Goal: Information Seeking & Learning: Learn about a topic

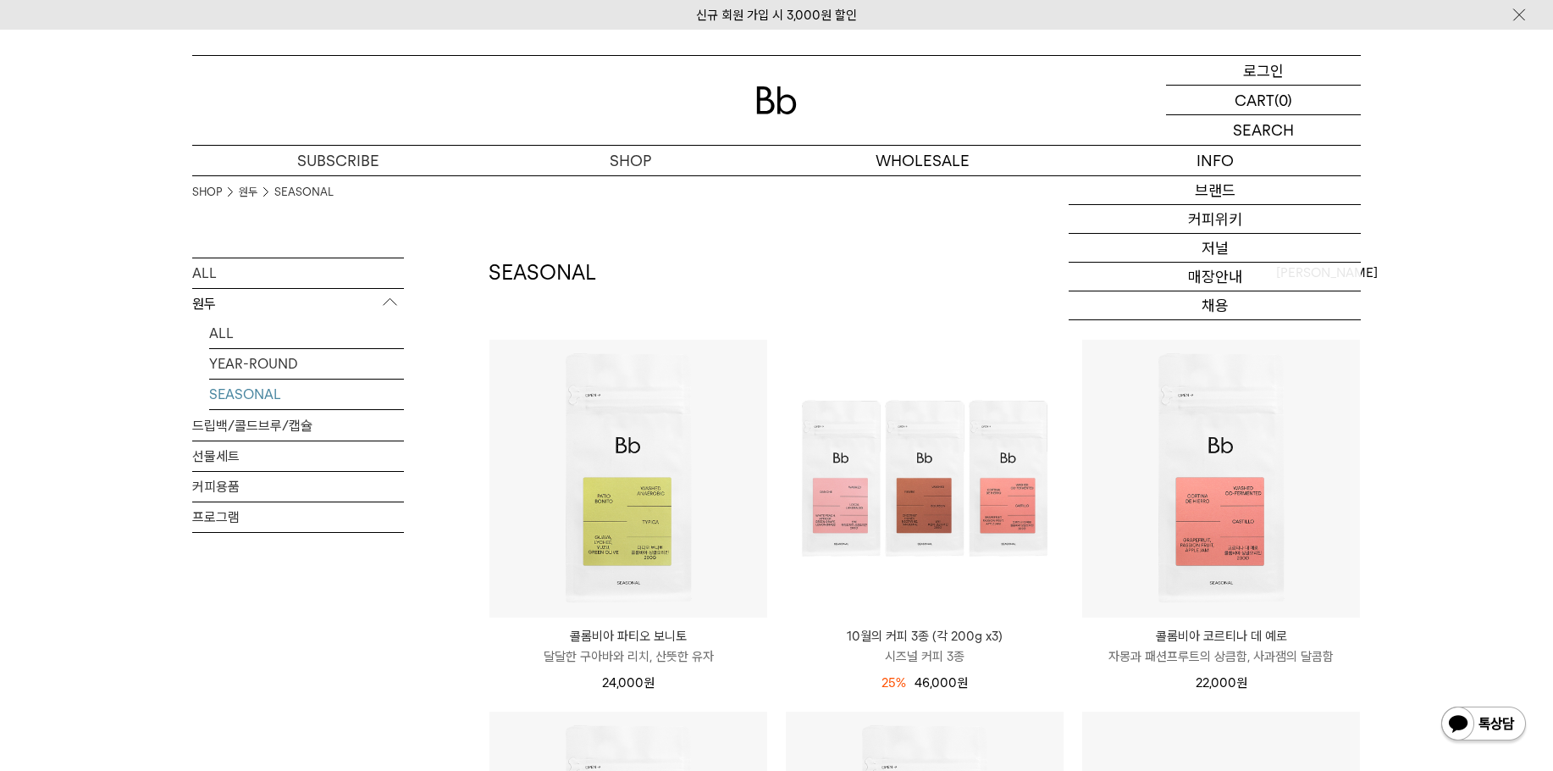
click at [1287, 77] on div "LOGIN 로그인" at bounding box center [1263, 70] width 195 height 29
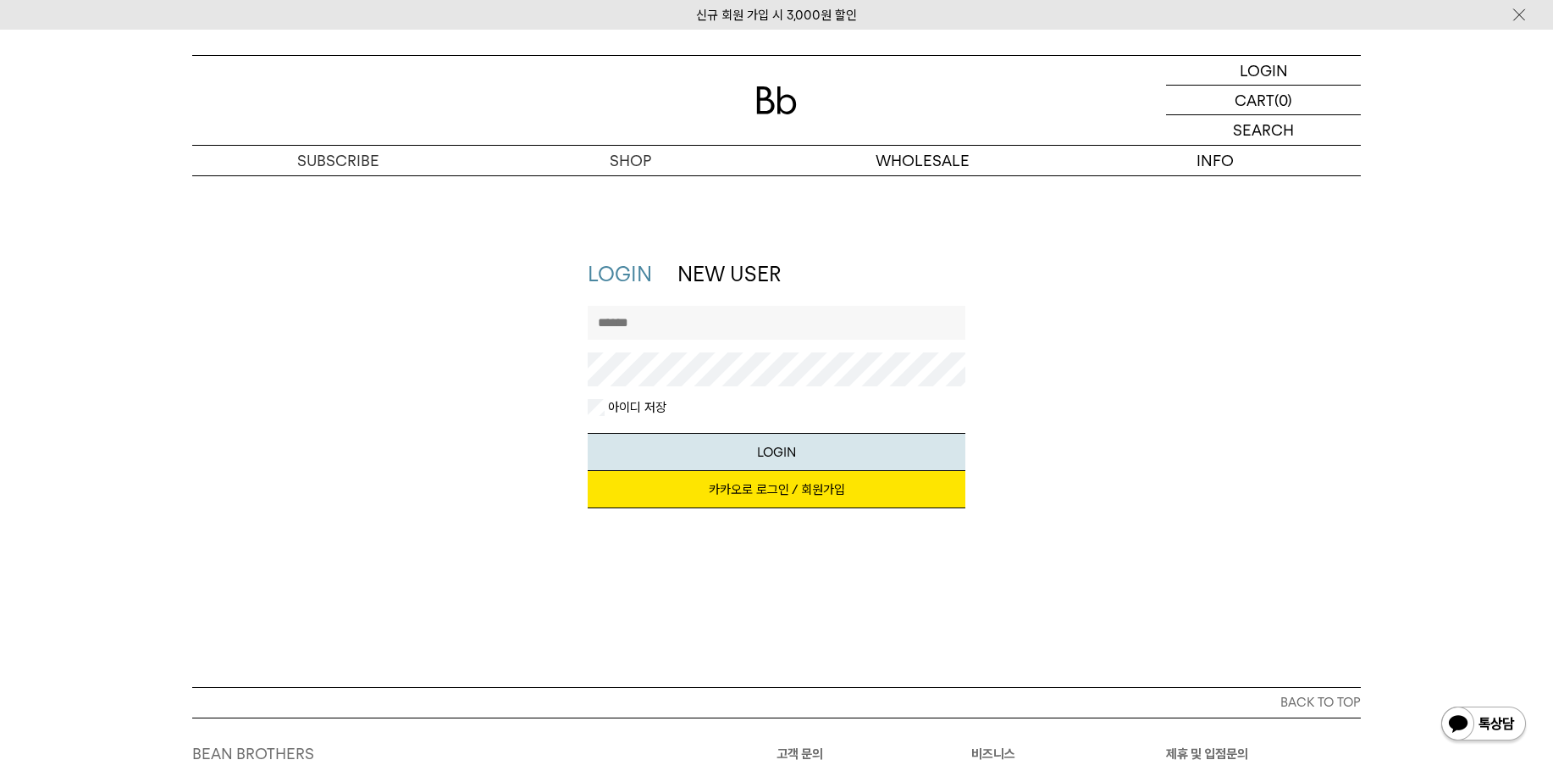
click at [727, 500] on link "카카오로 로그인 / 회원가입" at bounding box center [777, 489] width 379 height 37
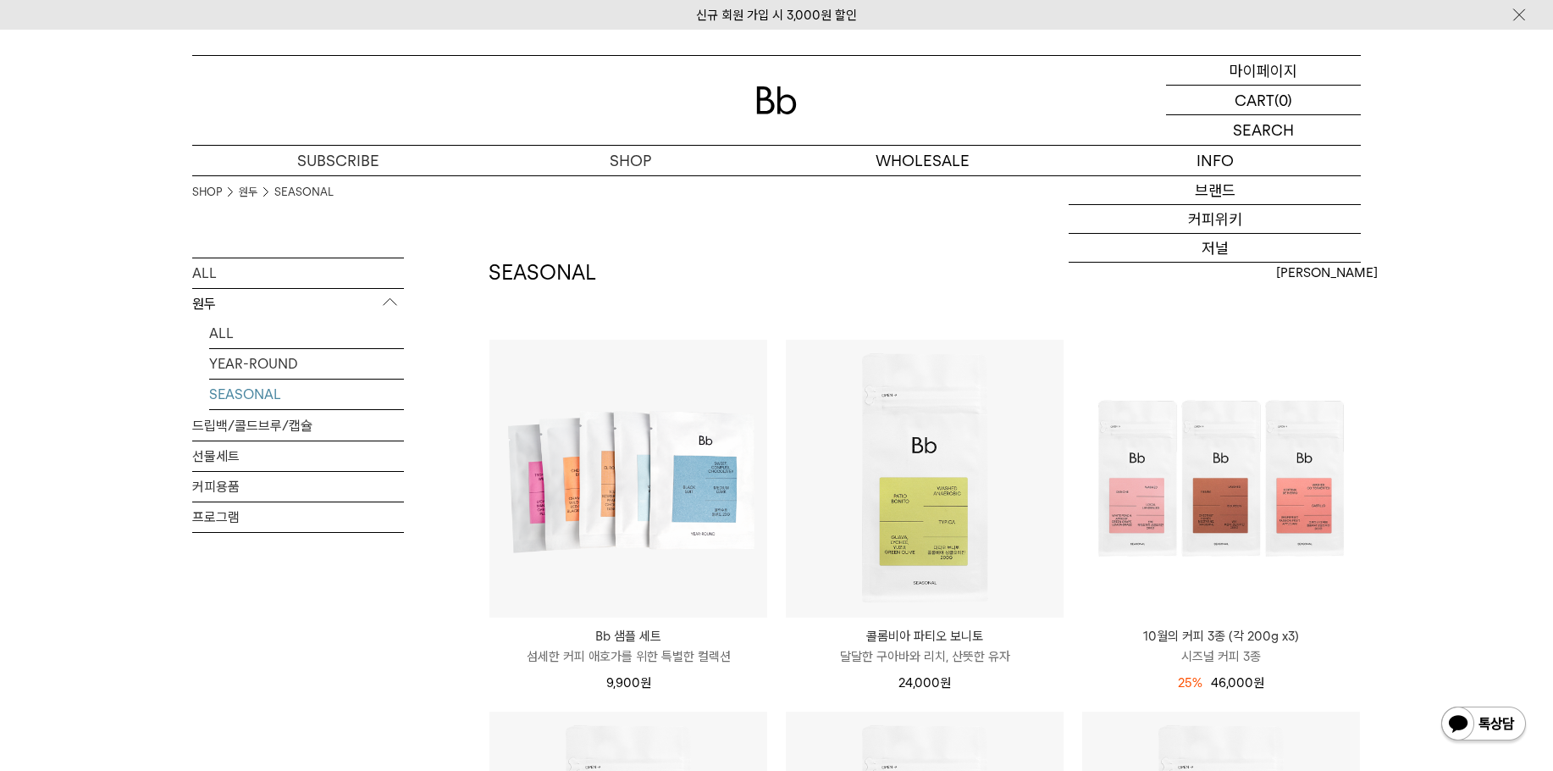
click at [1283, 64] on p "마이페이지" at bounding box center [1264, 70] width 68 height 29
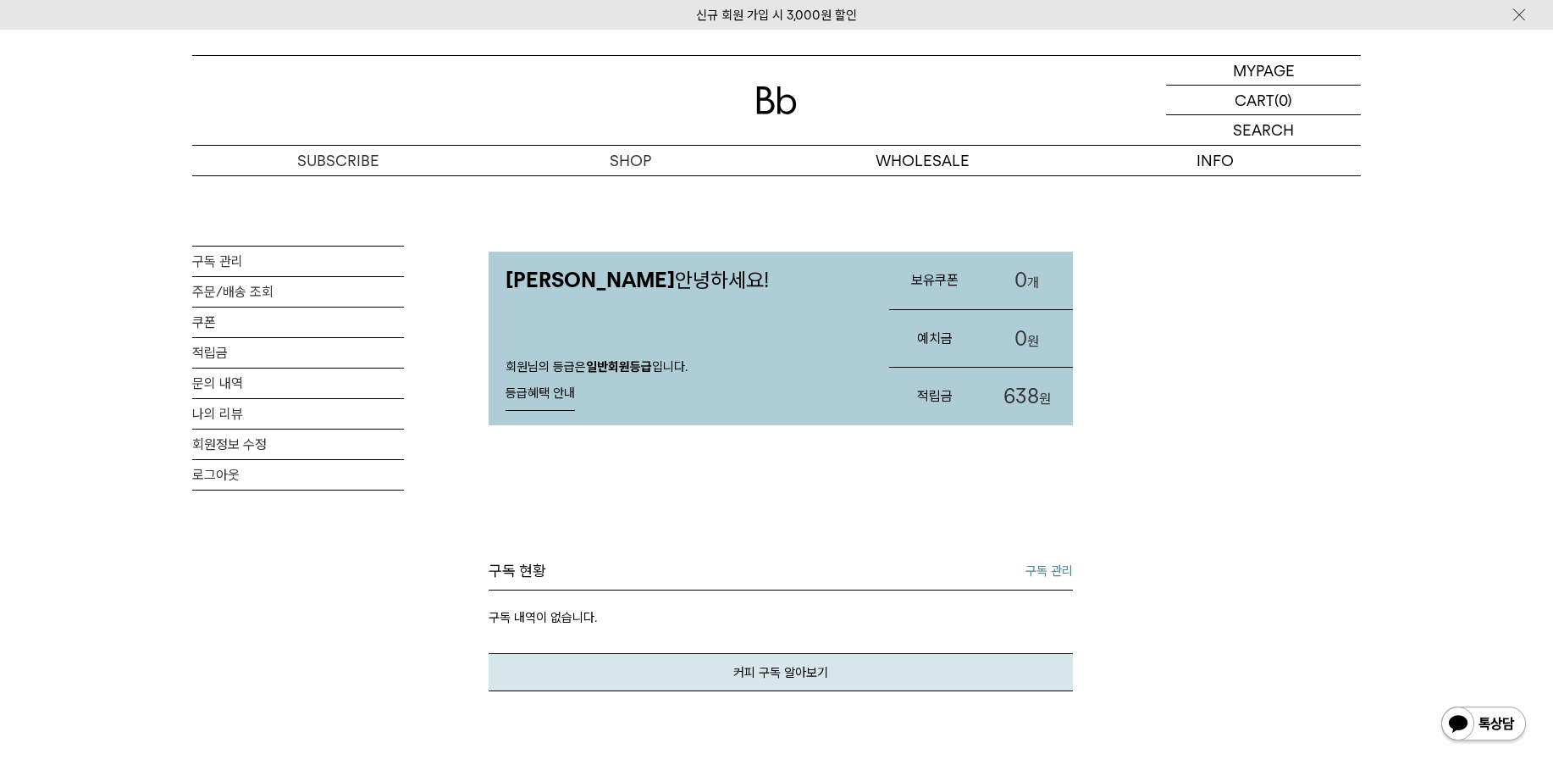
click at [1052, 569] on link "구독 관리" at bounding box center [1049, 571] width 47 height 20
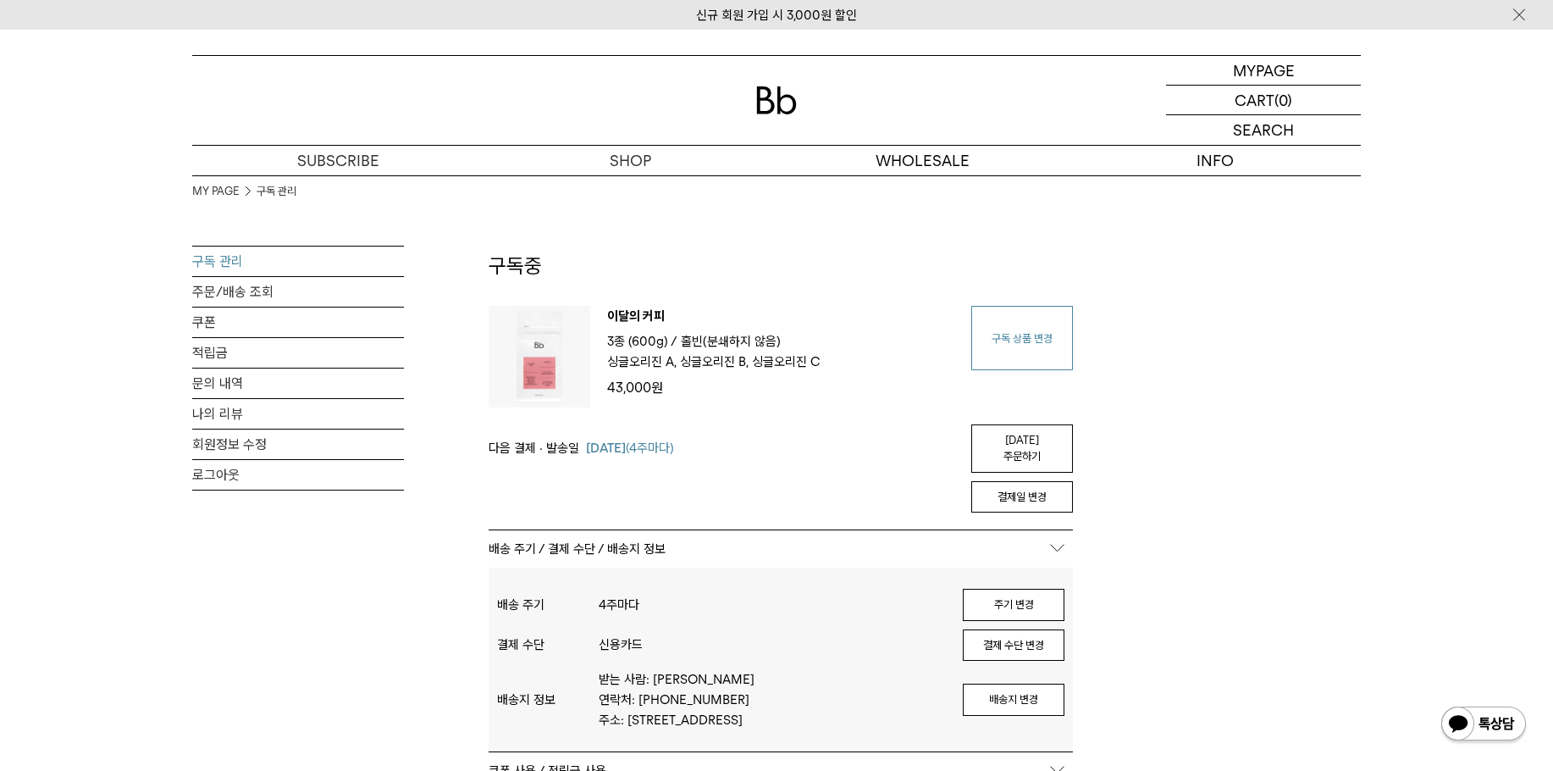
click at [1026, 351] on link "구독 상품 변경" at bounding box center [1022, 338] width 102 height 64
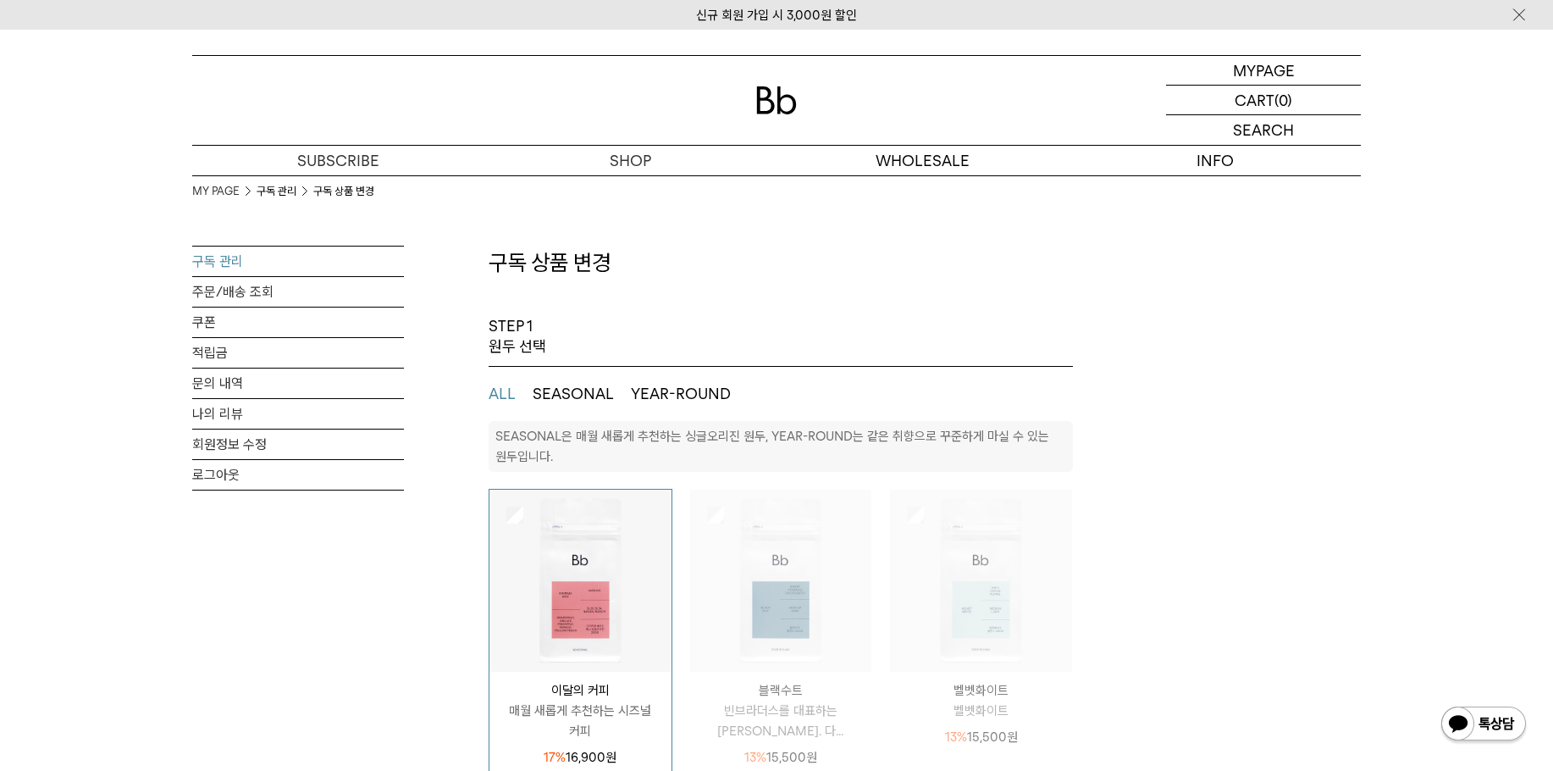
select select "**"
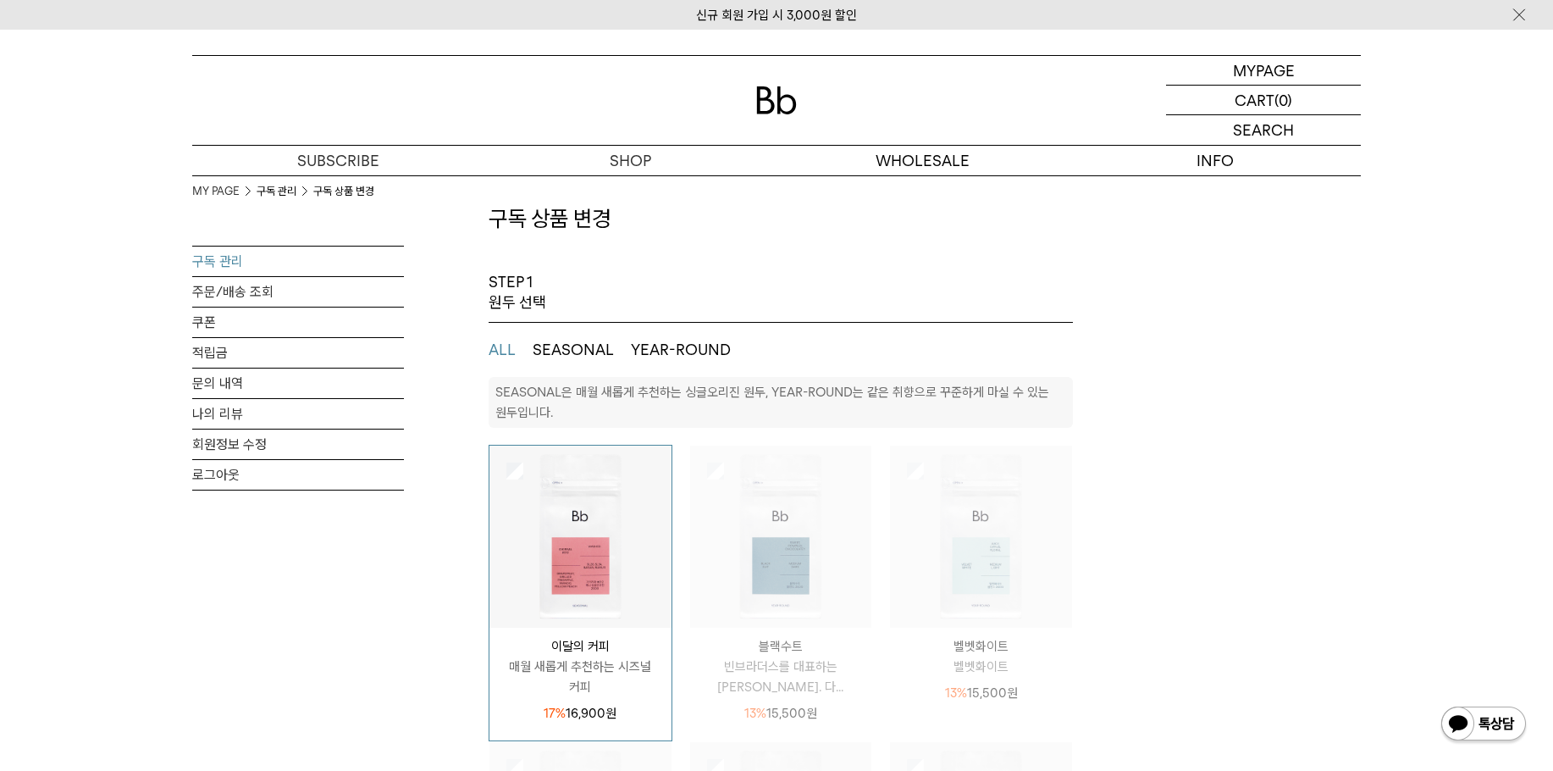
scroll to position [85, 0]
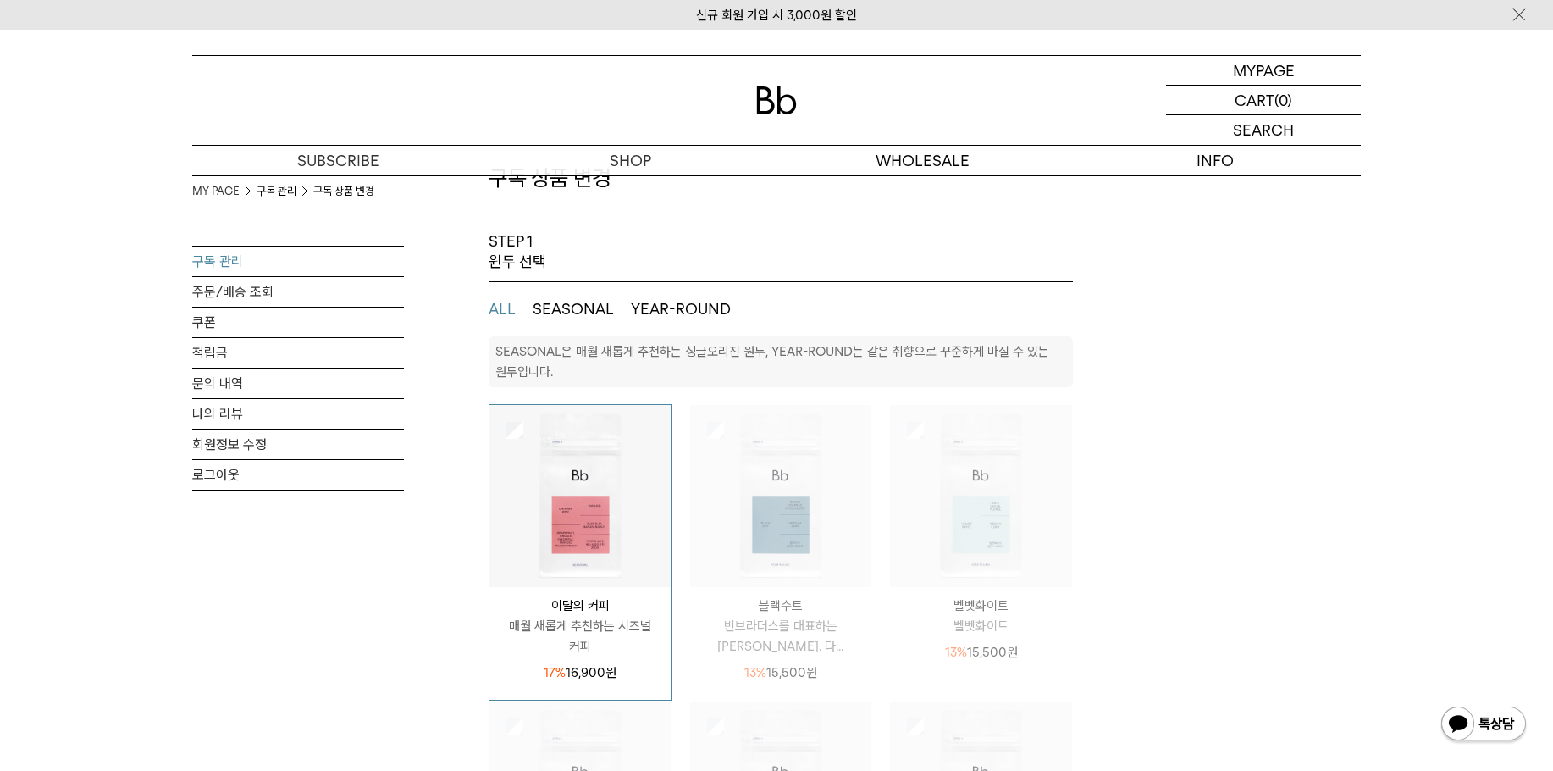
click at [592, 324] on ul "ALL SEASONAL YEAR-ROUND" at bounding box center [781, 309] width 584 height 54
click at [594, 313] on button "SEASONAL" at bounding box center [573, 309] width 81 height 20
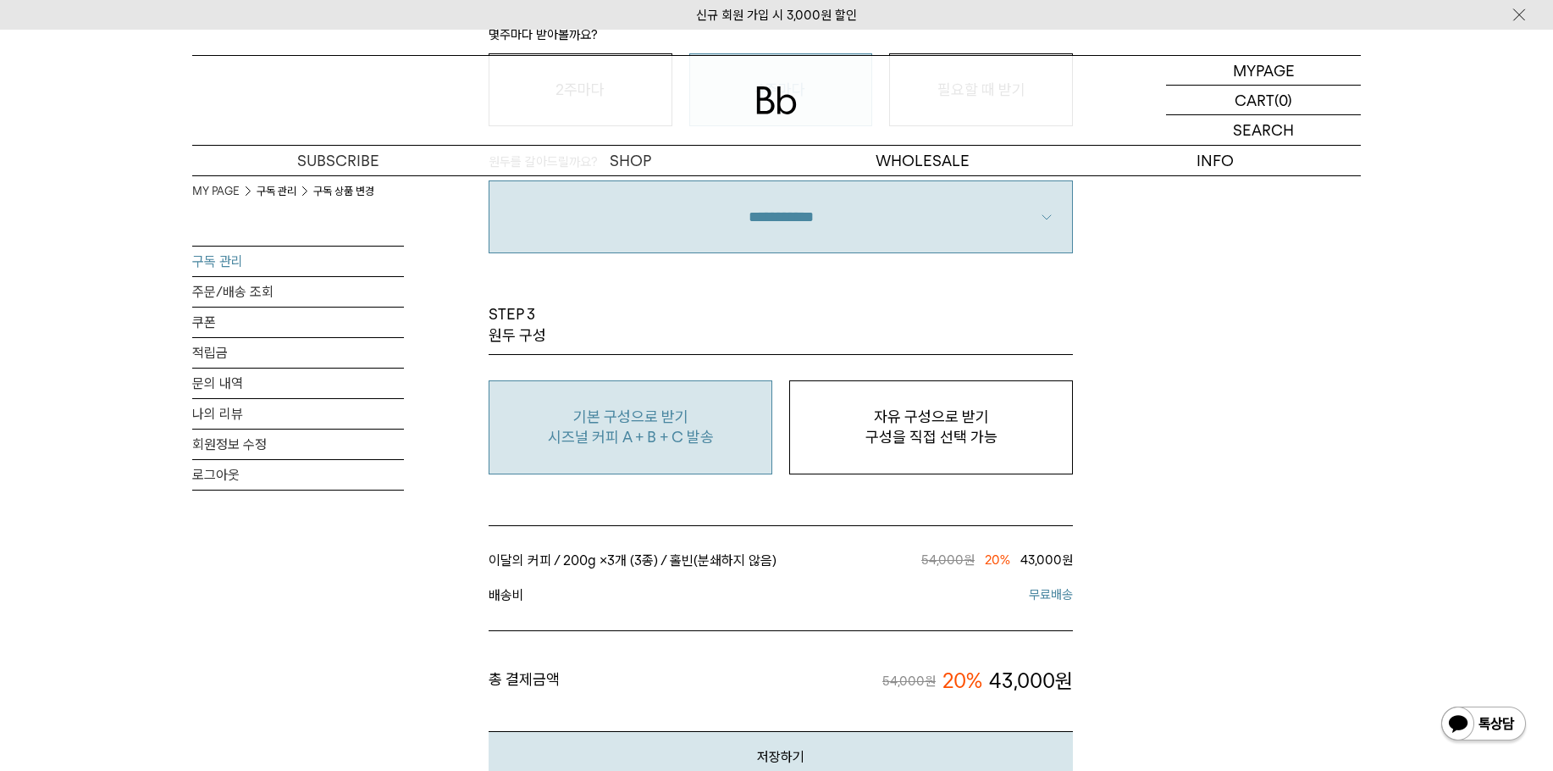
scroll to position [1016, 0]
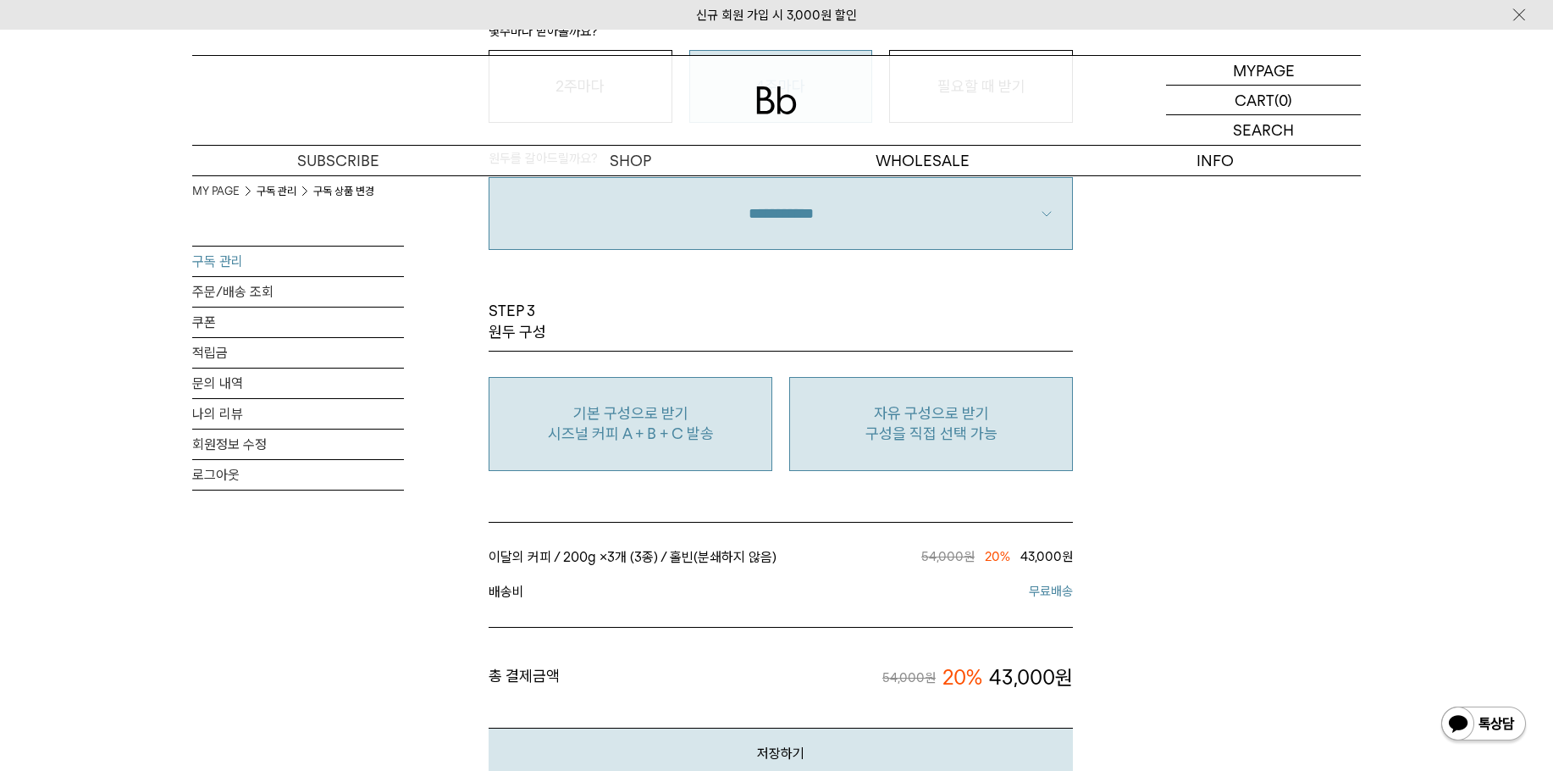
click at [1050, 423] on p "구성을 직접 선택 가능" at bounding box center [931, 433] width 265 height 20
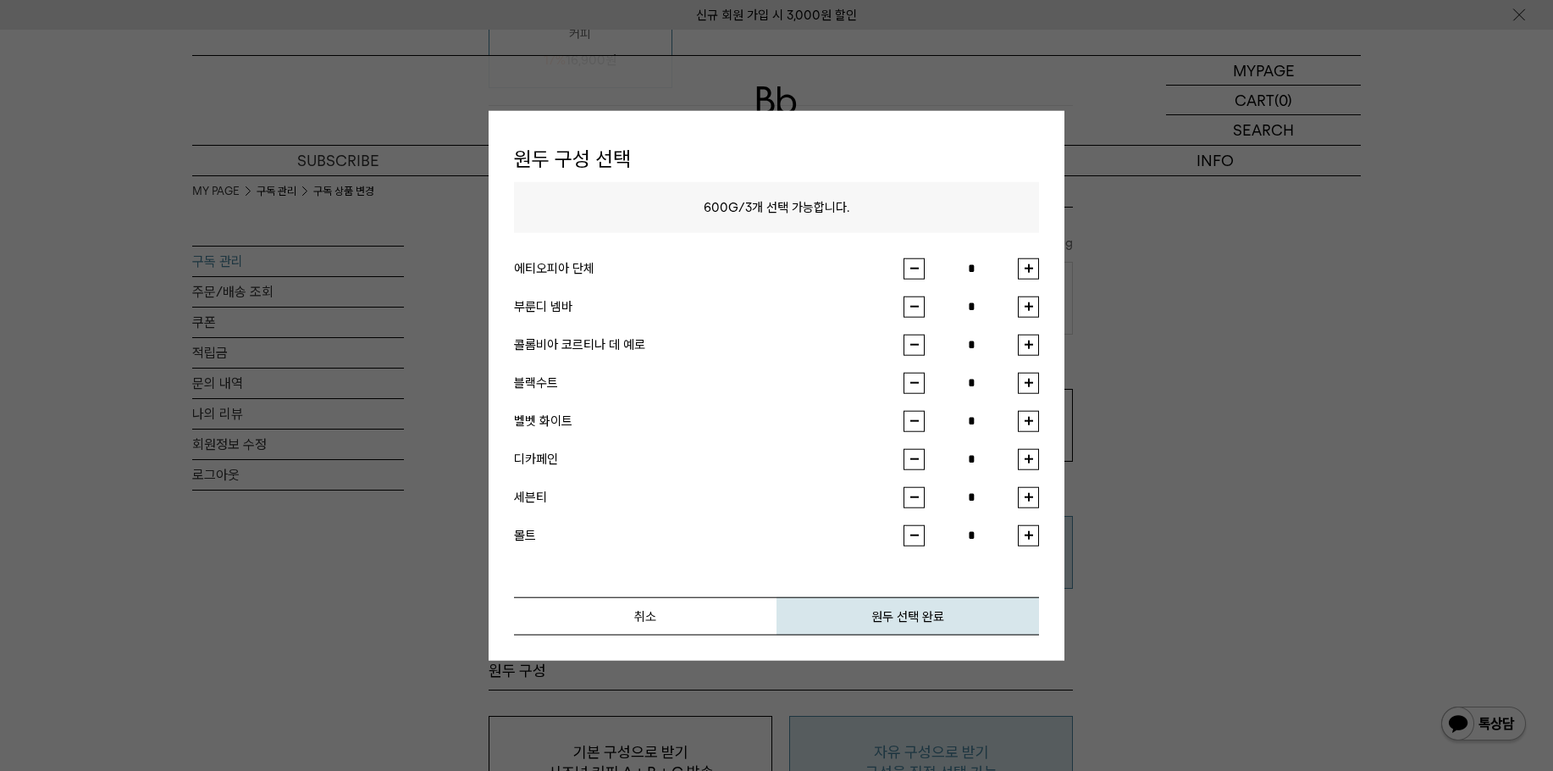
scroll to position [762, 0]
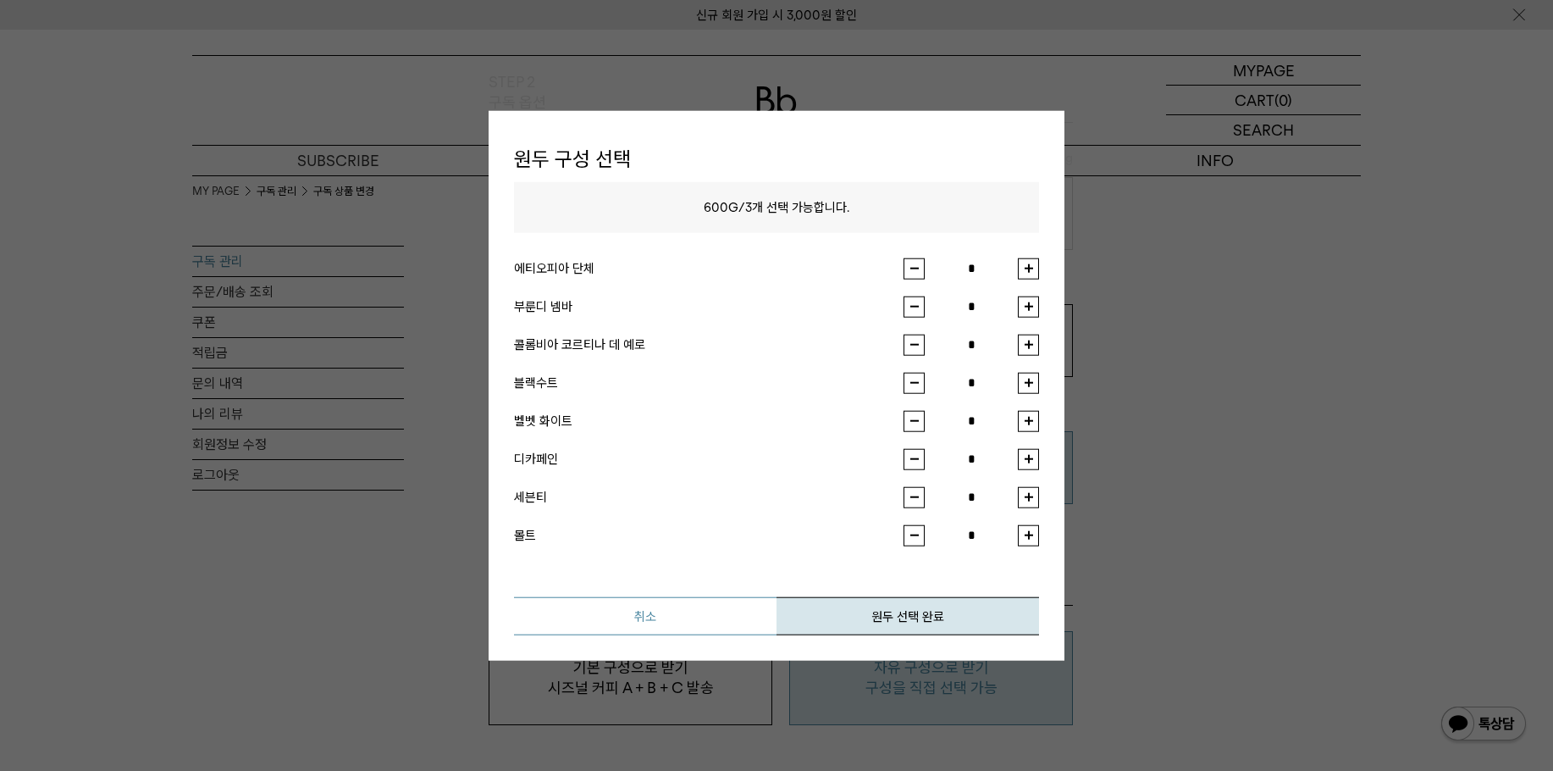
click at [719, 623] on button "취소" at bounding box center [645, 615] width 263 height 38
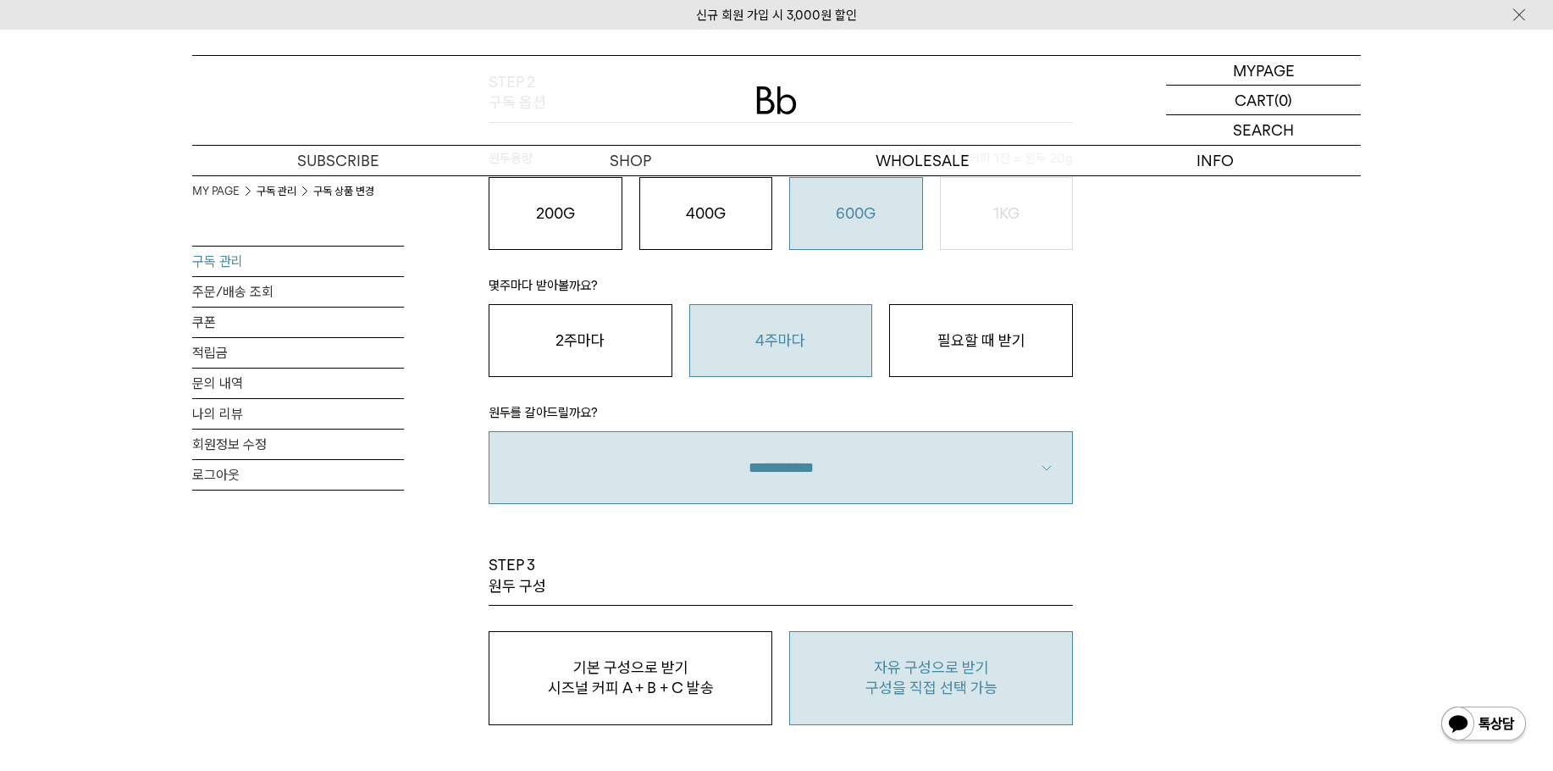
click at [1166, 563] on div "MY PAGE 구독 관리 구독 상품 변경 구독 관리 주문/배송 조회 쿠폰 적립금 문의 내역 나의 리뷰 회원정보 수정 로그아웃 구독 상품 변경 …" at bounding box center [776, 223] width 1169 height 1620
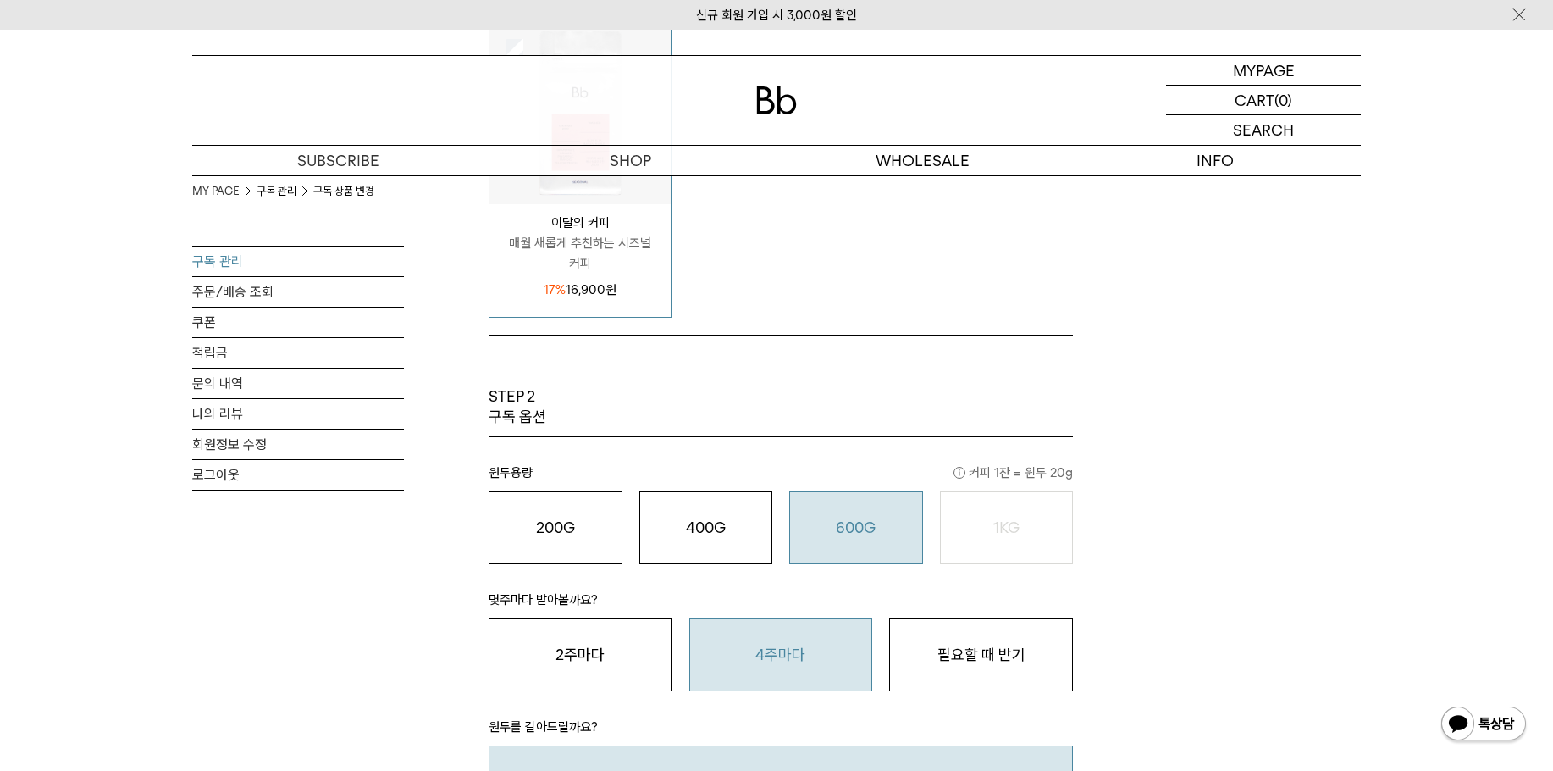
scroll to position [0, 0]
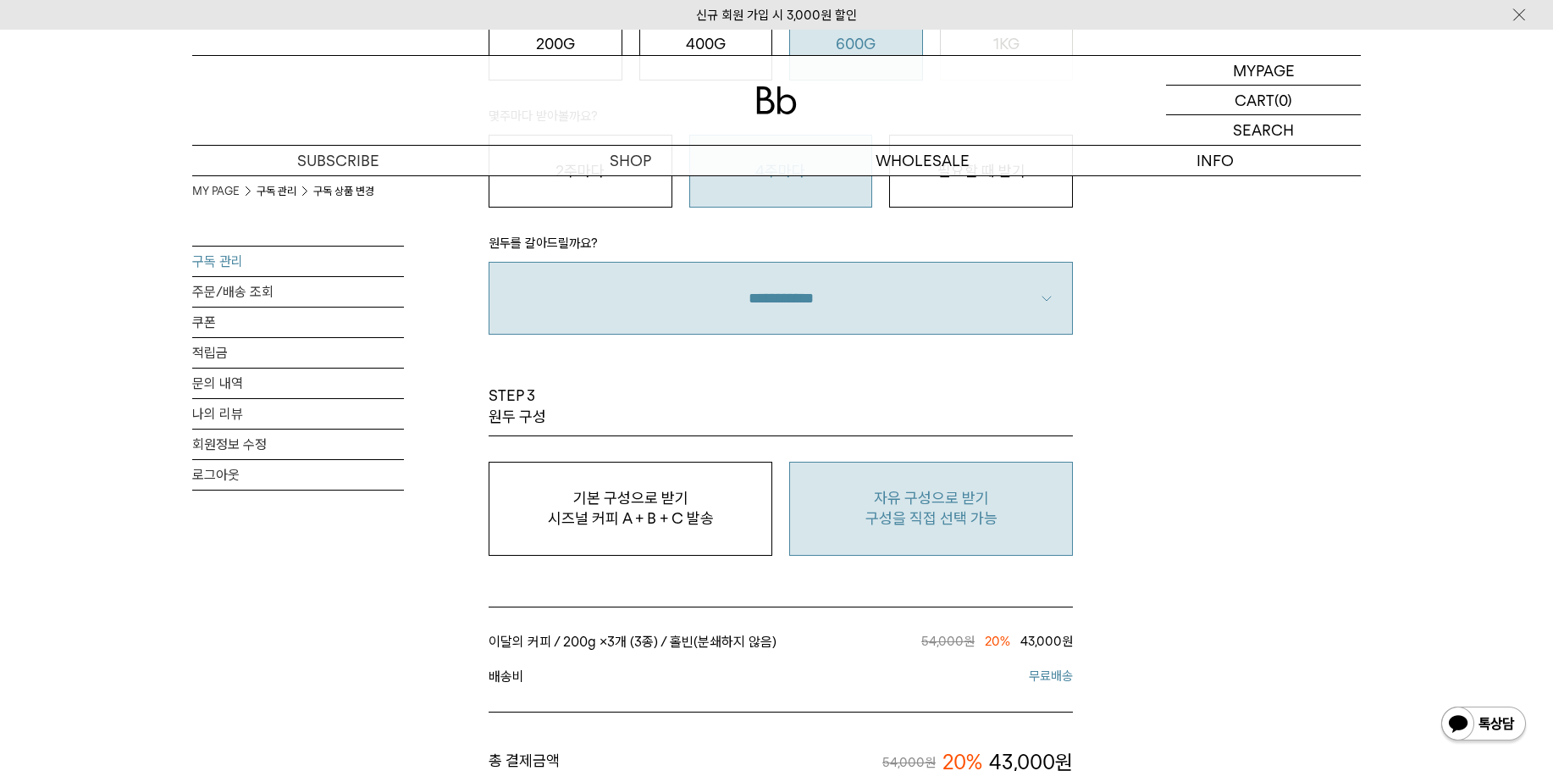
click at [692, 520] on p "시즈널 커피 A + B + C 발송" at bounding box center [630, 518] width 265 height 20
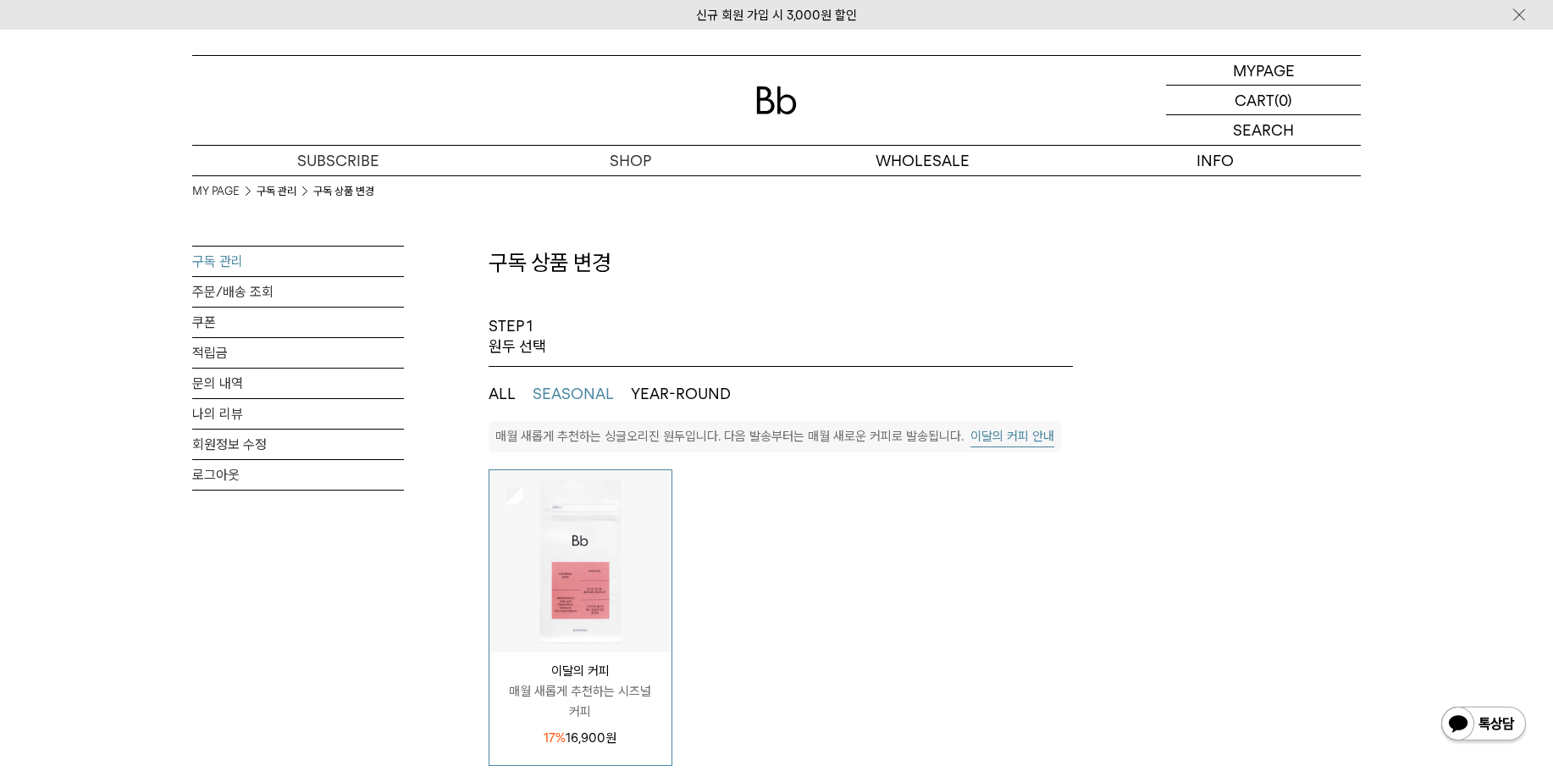
click at [1038, 440] on button "이달의 커피 안내" at bounding box center [1013, 436] width 84 height 21
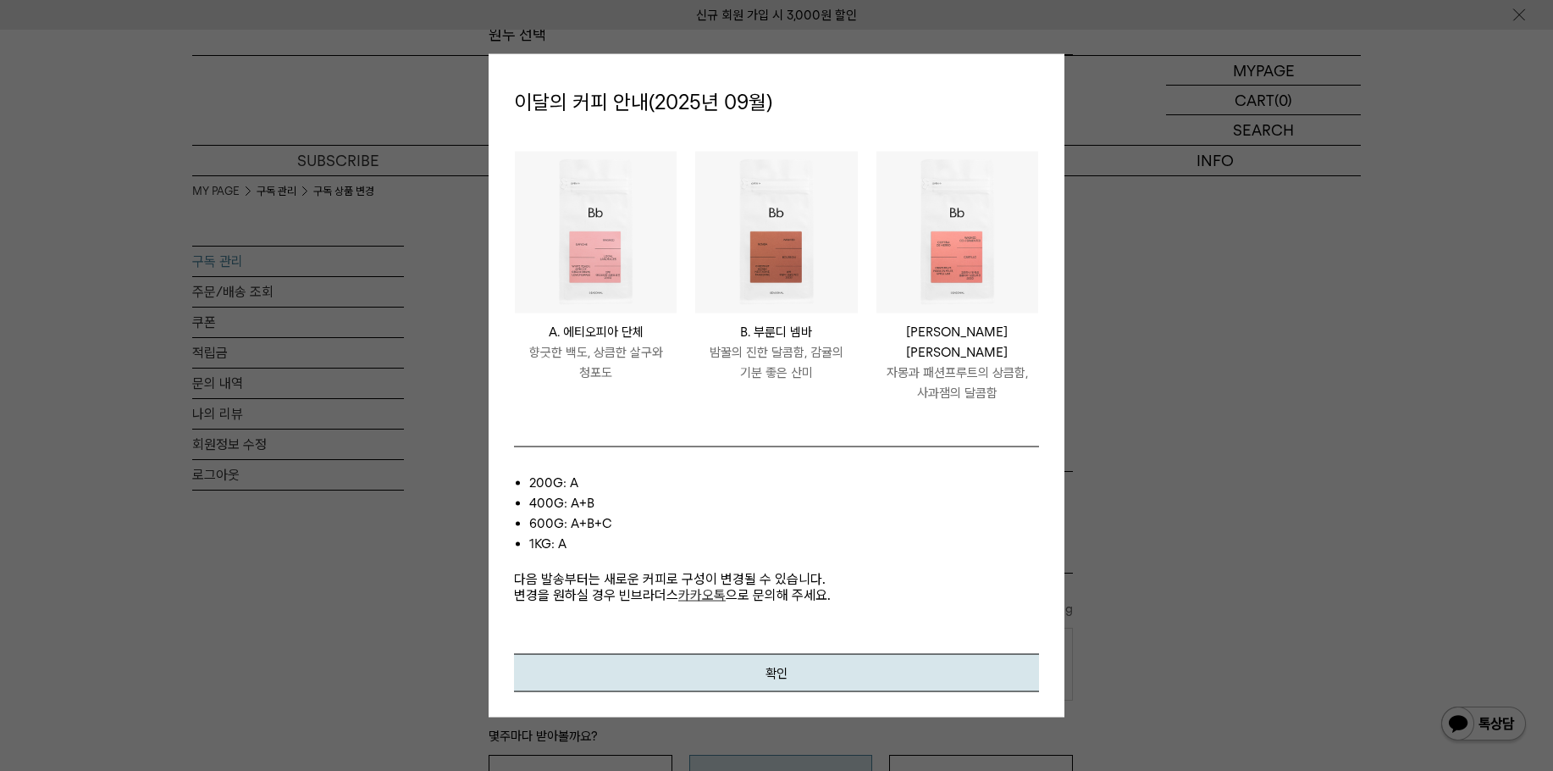
scroll to position [339, 0]
click at [971, 662] on button "확인" at bounding box center [776, 672] width 525 height 38
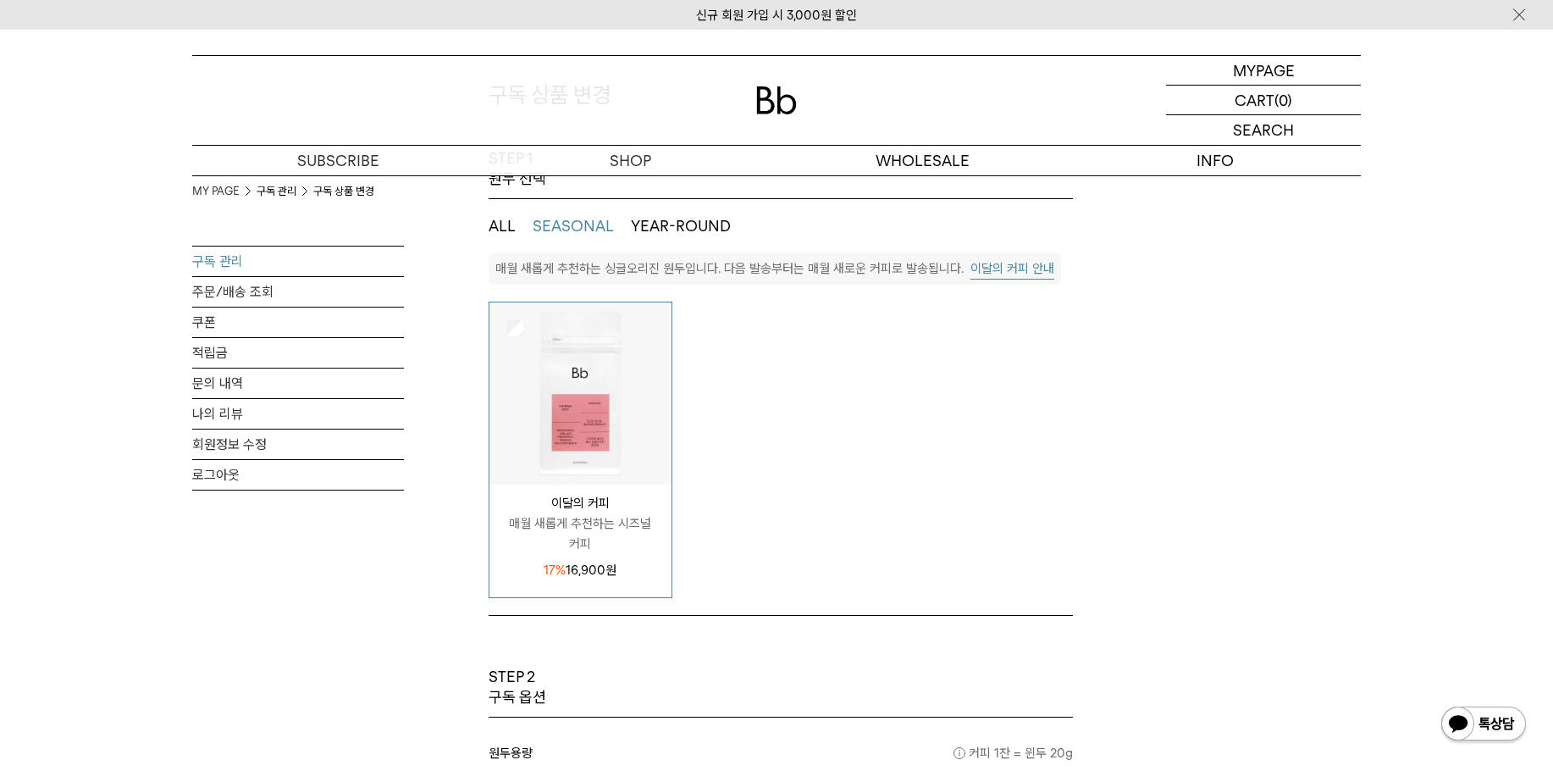
scroll to position [0, 0]
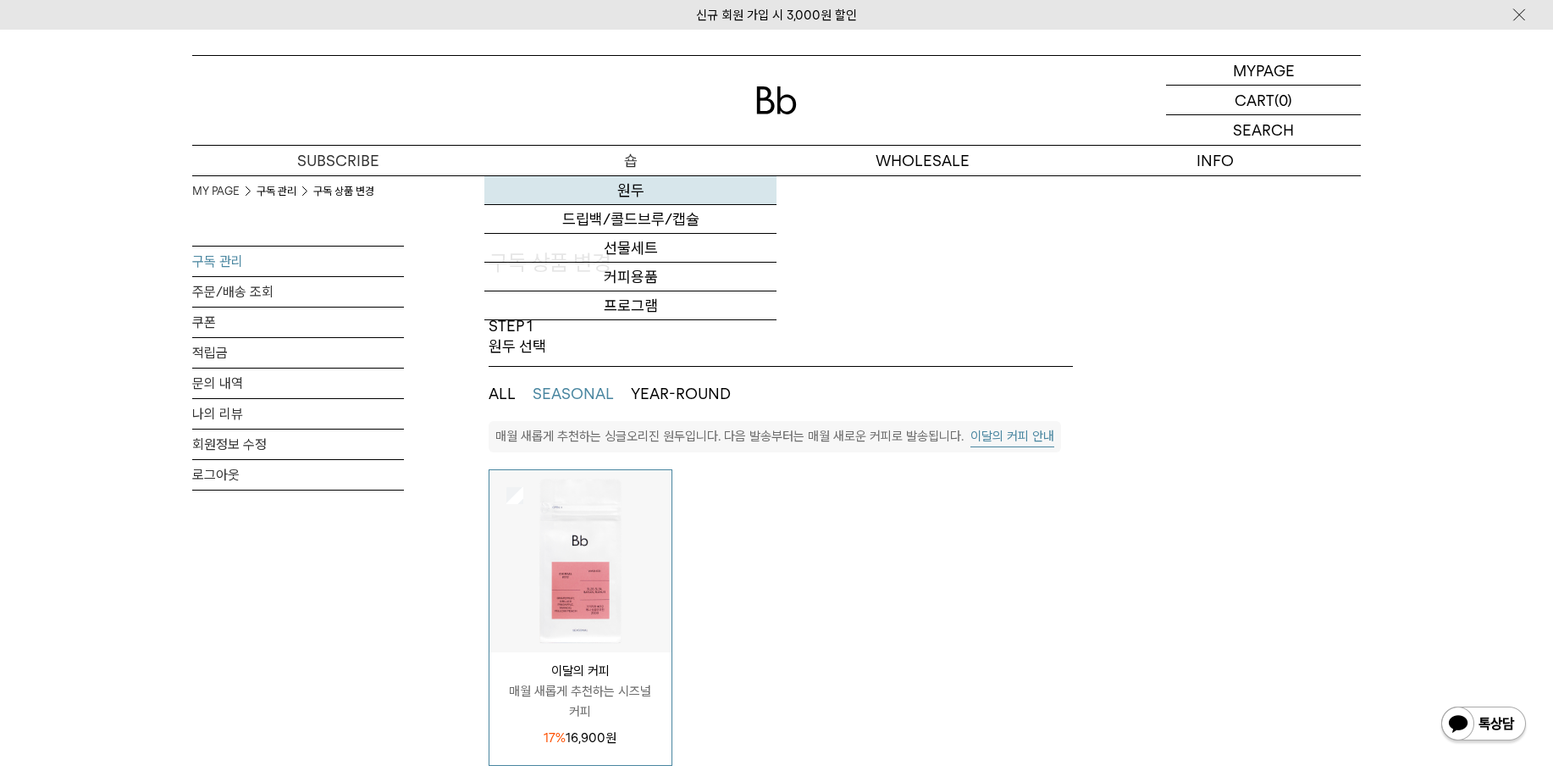
click at [662, 185] on link "원두" at bounding box center [630, 190] width 292 height 29
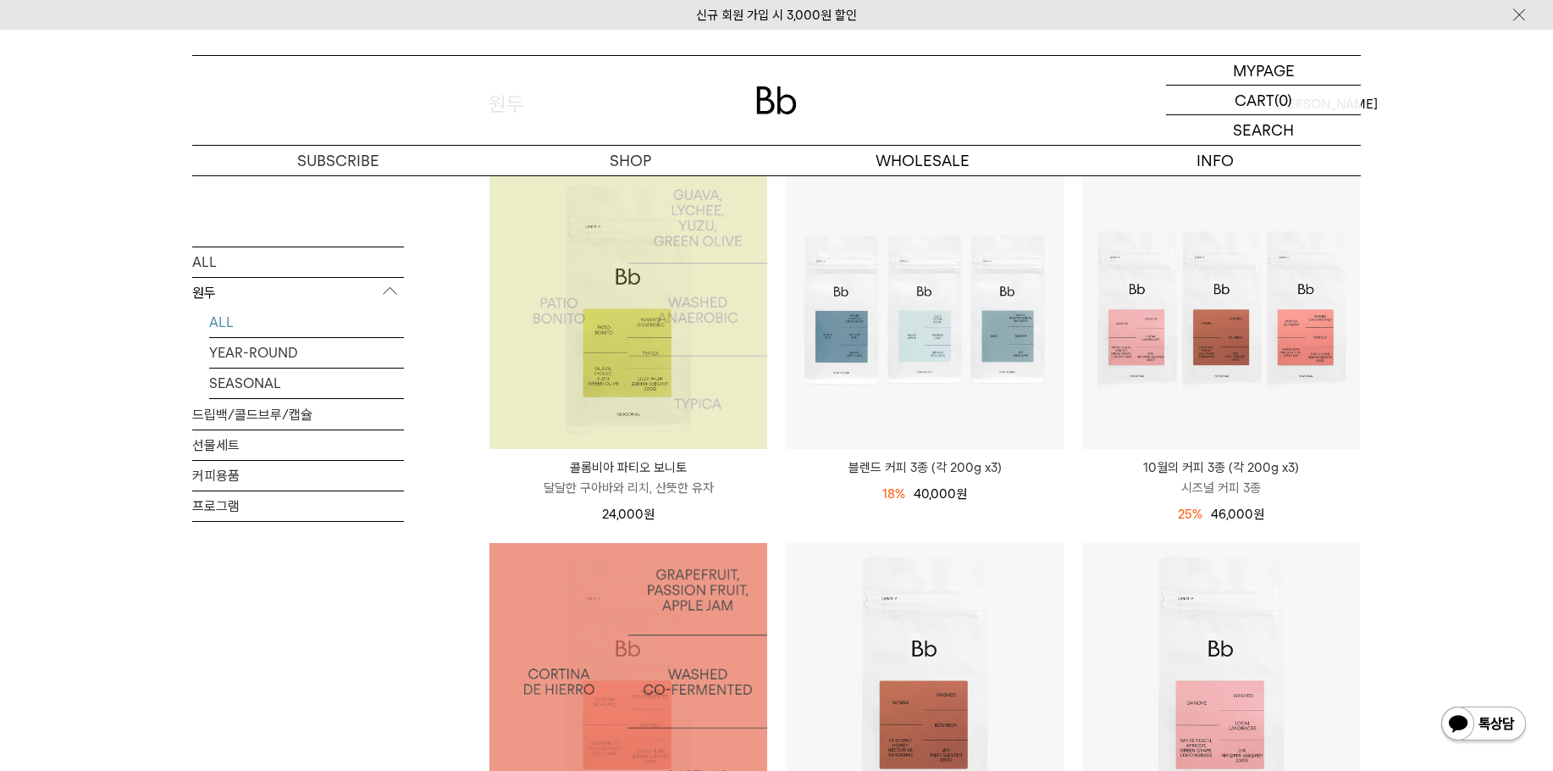
scroll to position [169, 0]
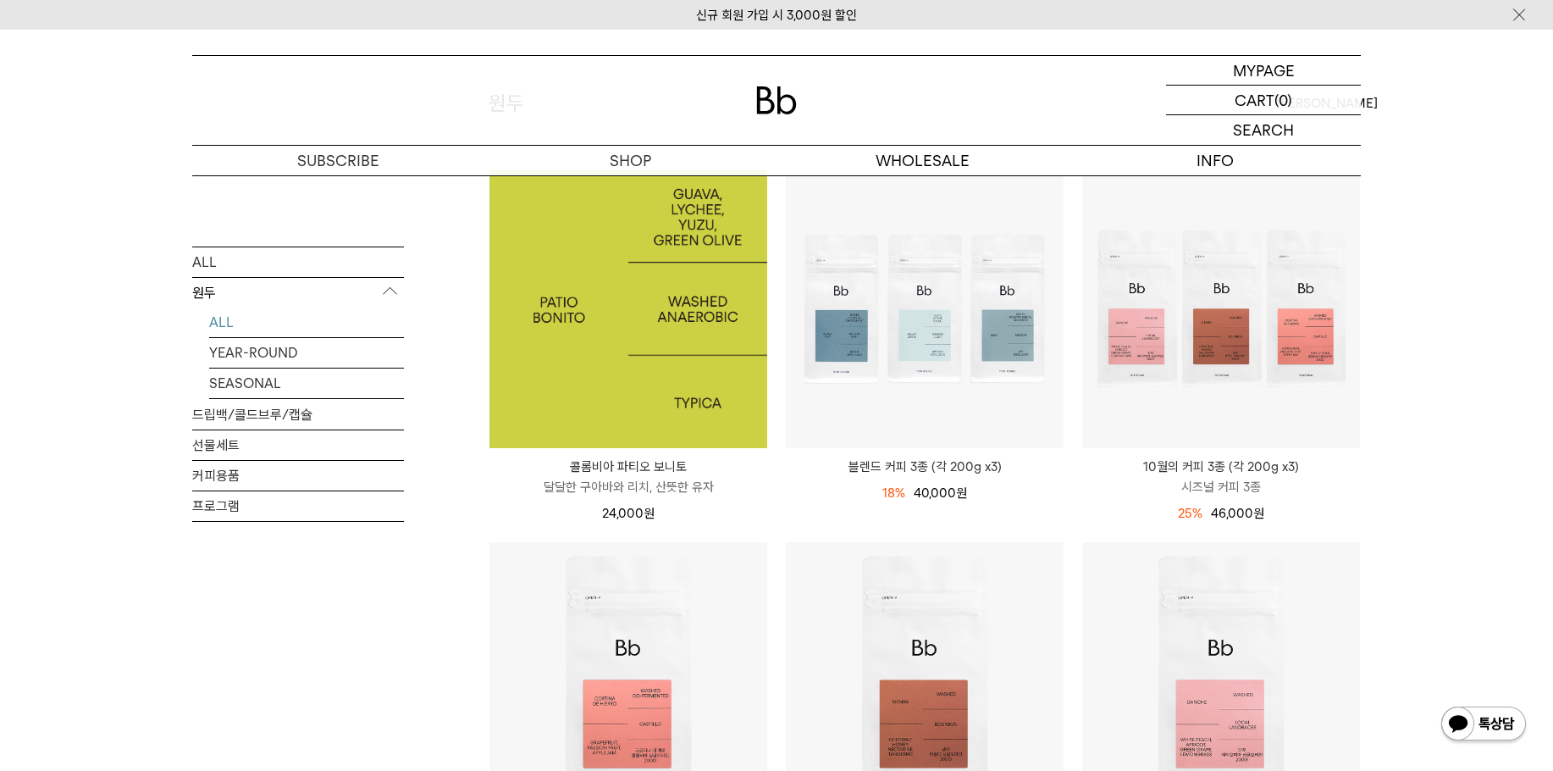
click at [658, 307] on img at bounding box center [628, 309] width 278 height 278
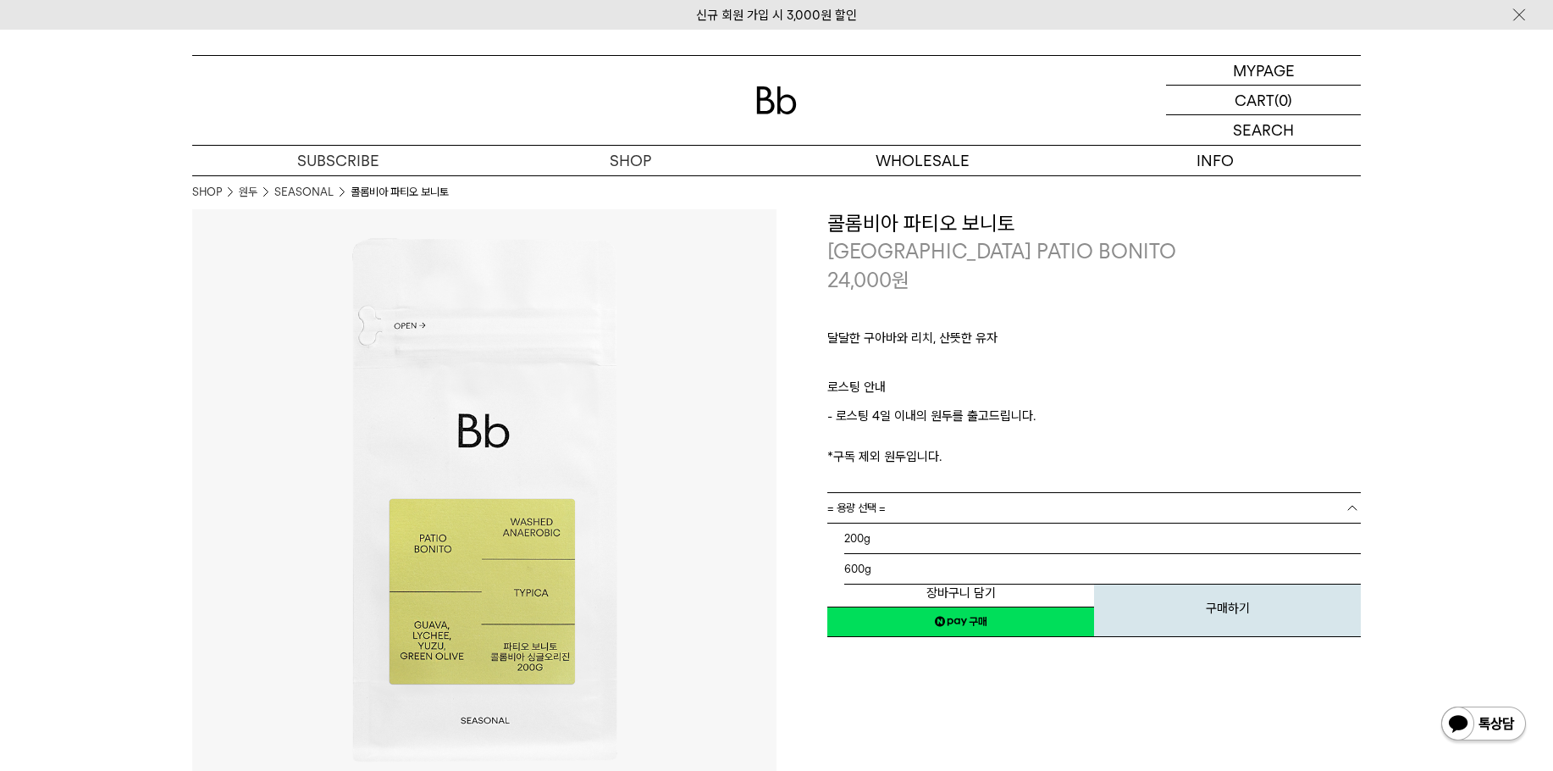
click at [915, 512] on link "= 용량 선택 =" at bounding box center [1094, 508] width 534 height 30
click at [1044, 461] on p "- 로스팅 4일 이내의 원두를 출고드립니다. *구독 제외 원두입니다." at bounding box center [1094, 436] width 534 height 61
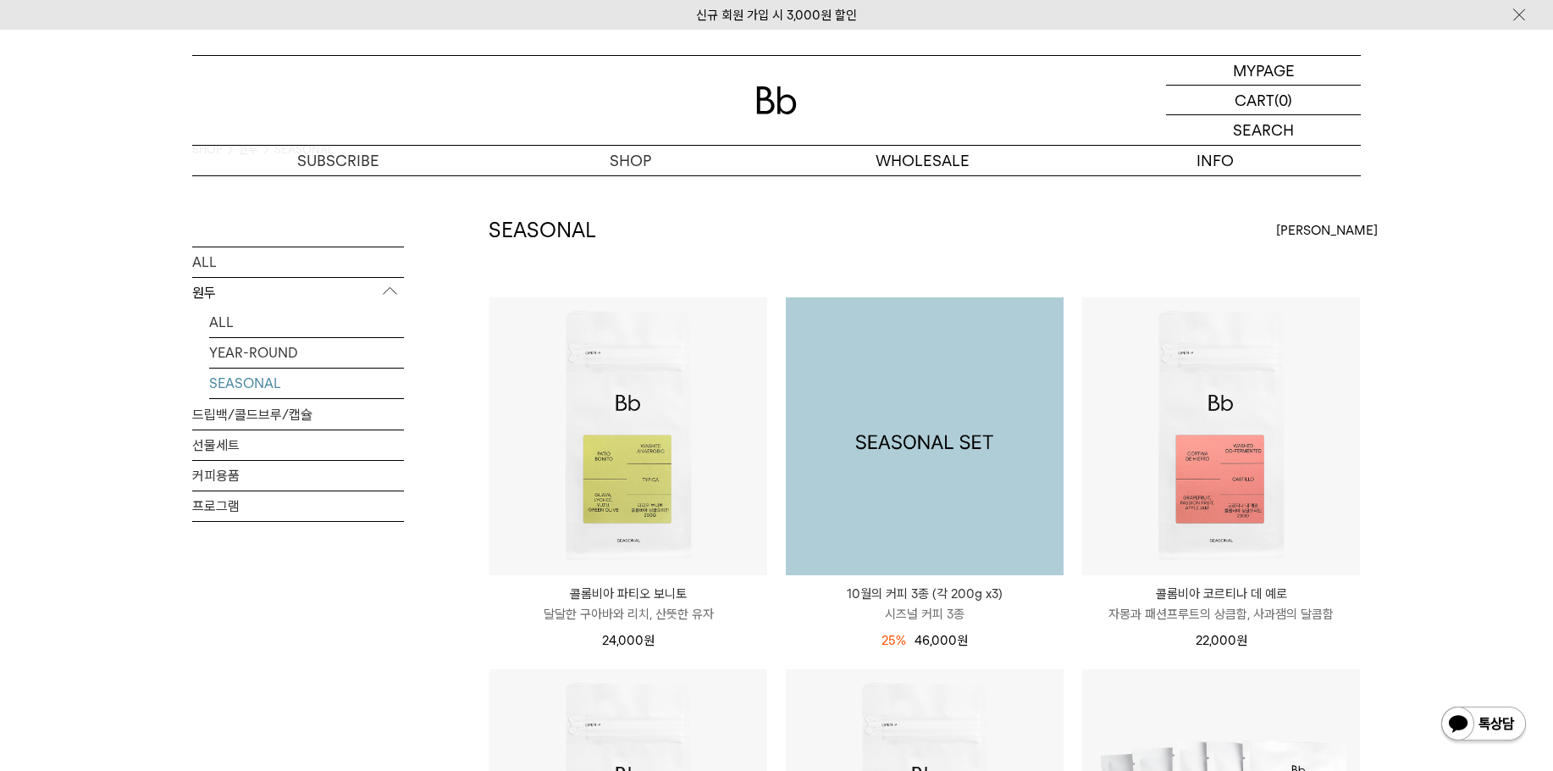
scroll to position [85, 0]
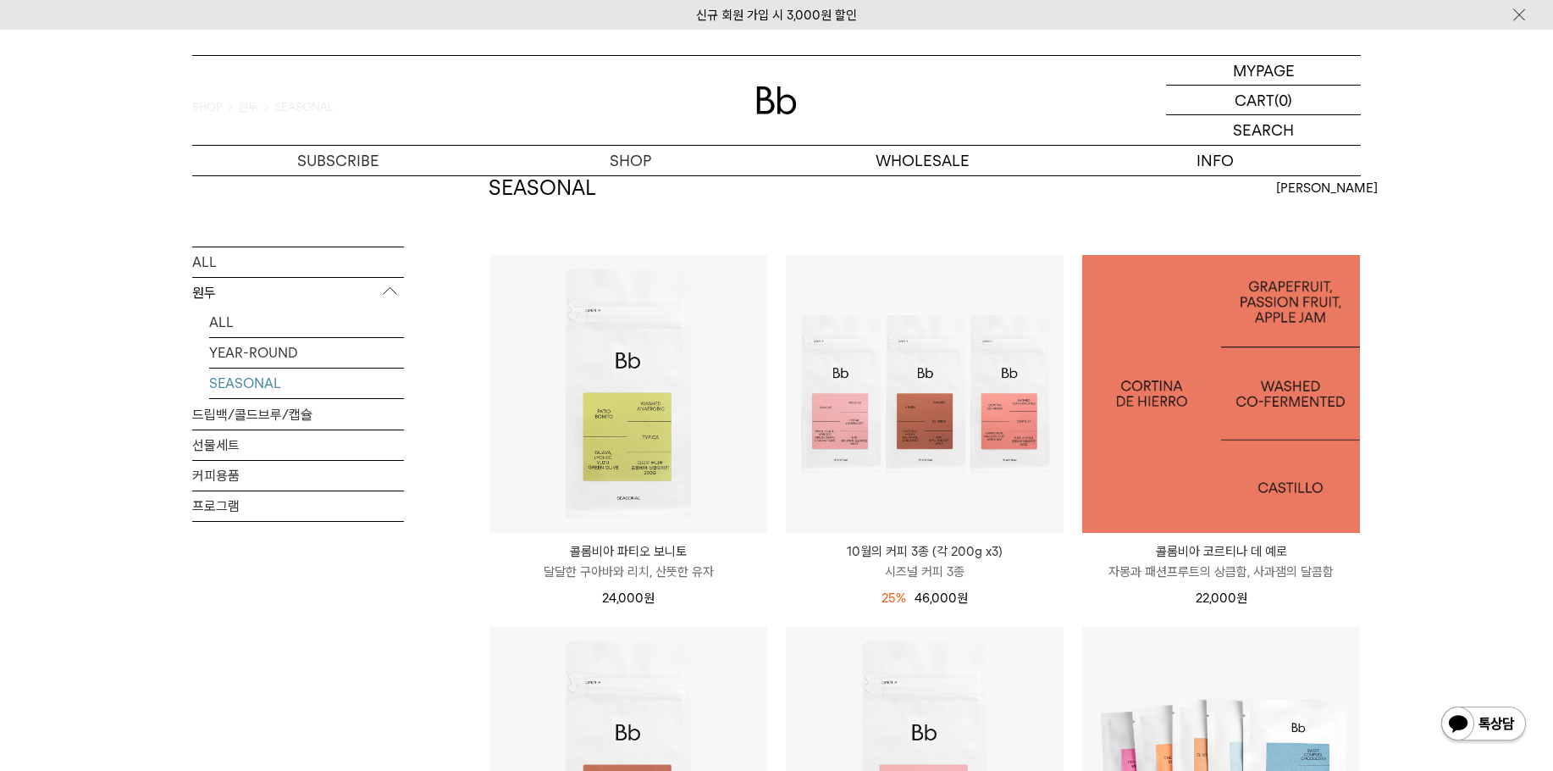
click at [1303, 470] on img at bounding box center [1221, 394] width 278 height 278
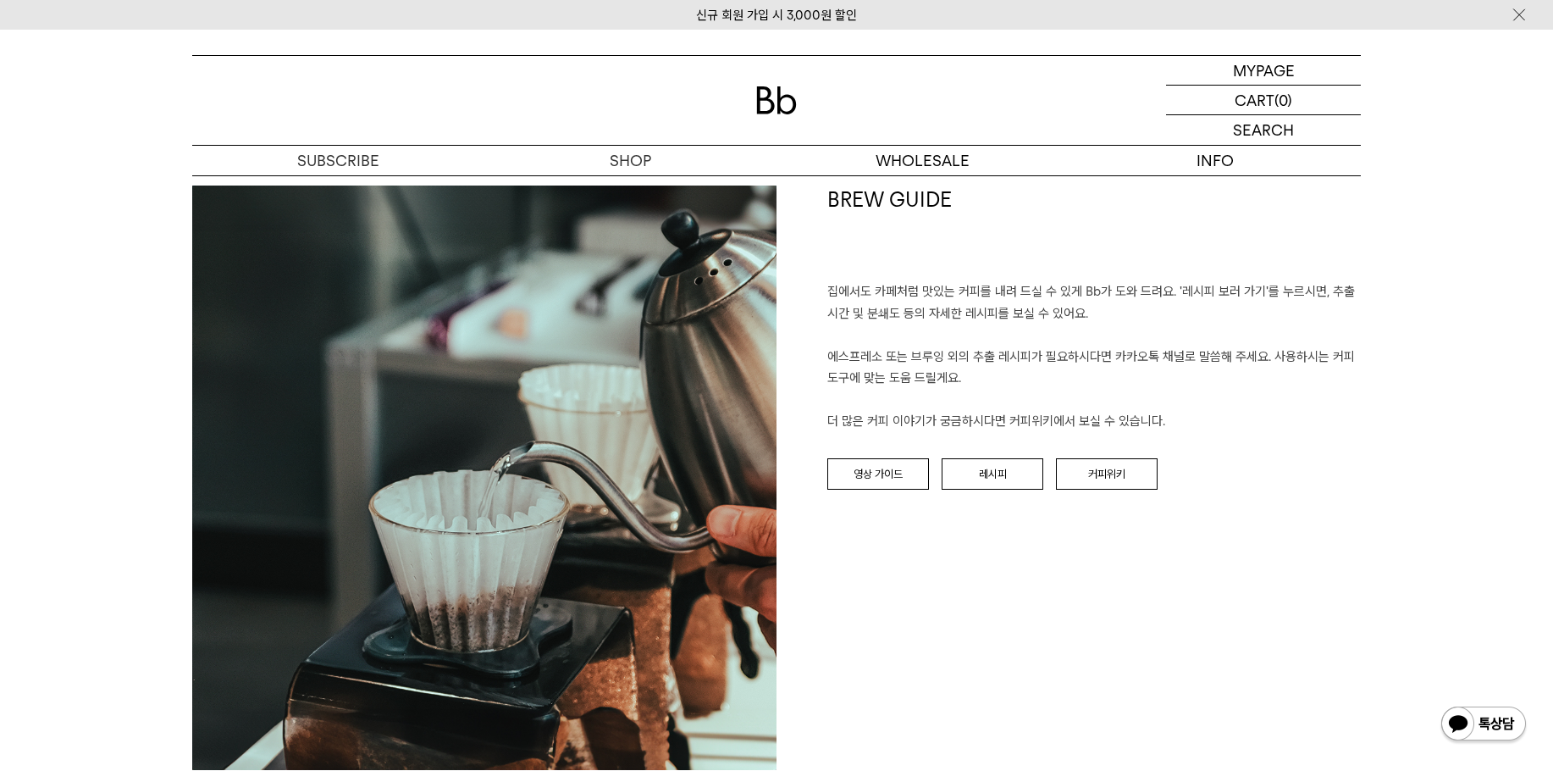
scroll to position [1694, 0]
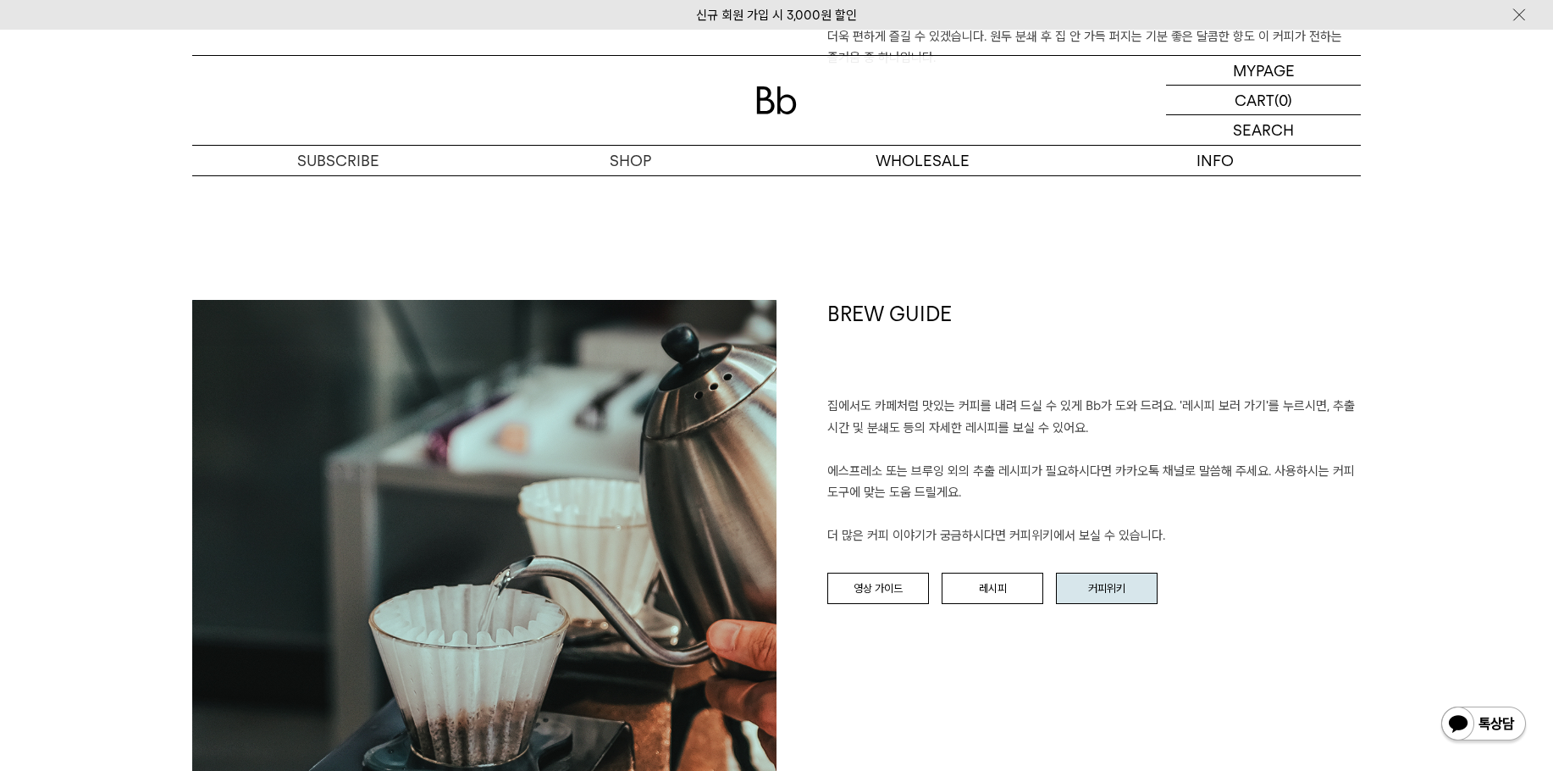
click at [1102, 578] on link "커피위키" at bounding box center [1107, 588] width 102 height 32
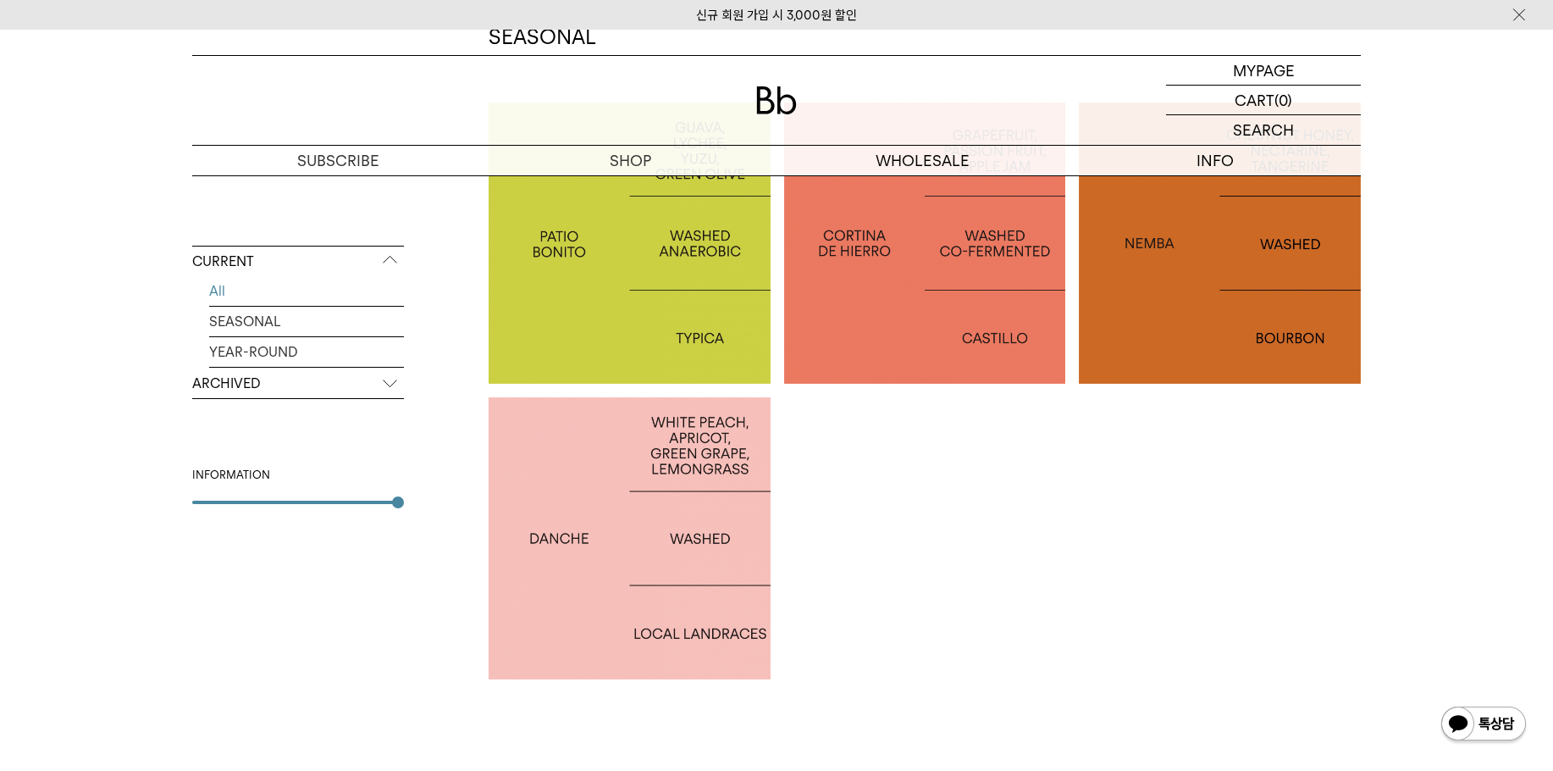
scroll to position [339, 0]
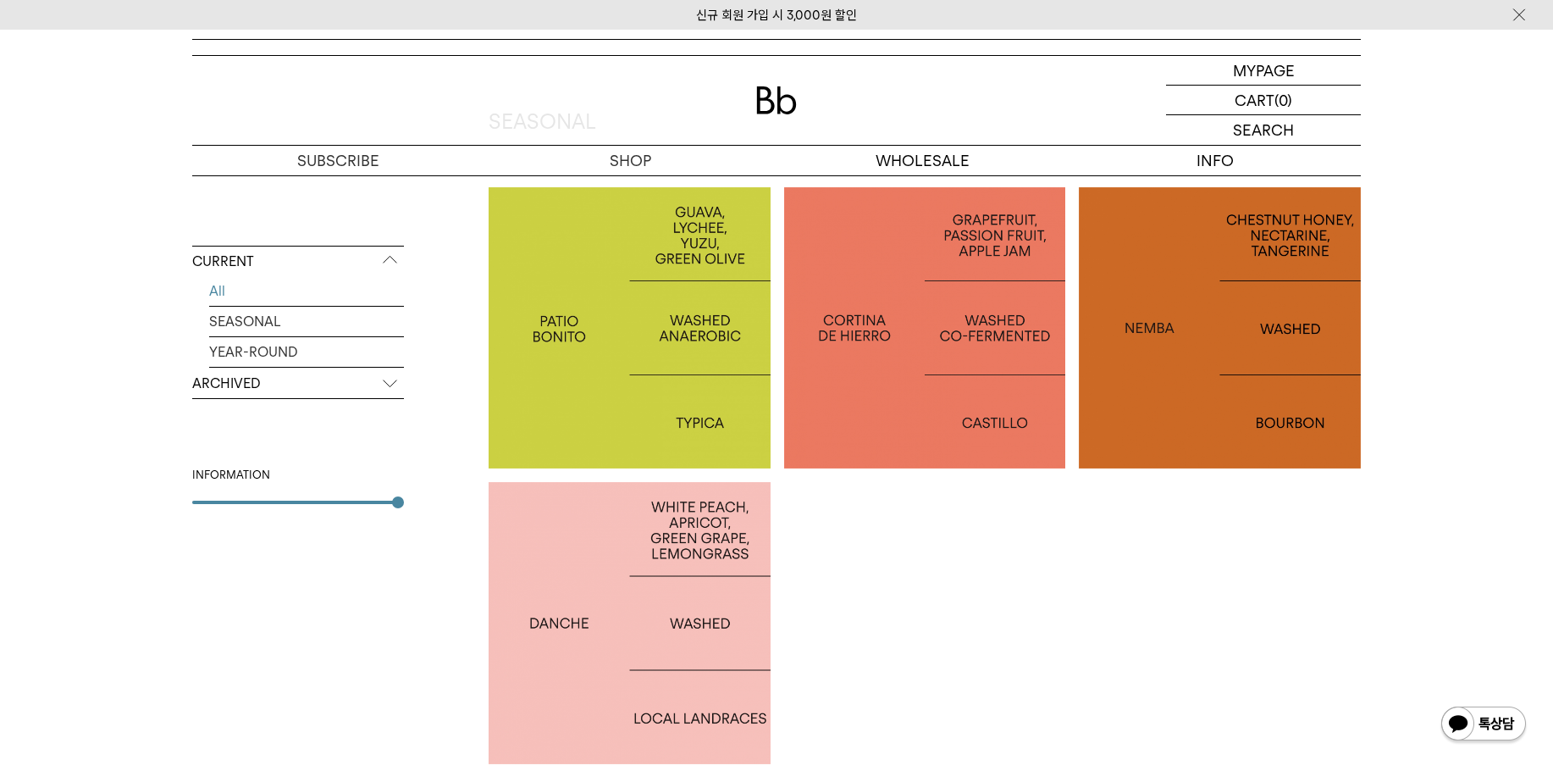
click at [848, 436] on div at bounding box center [925, 328] width 282 height 282
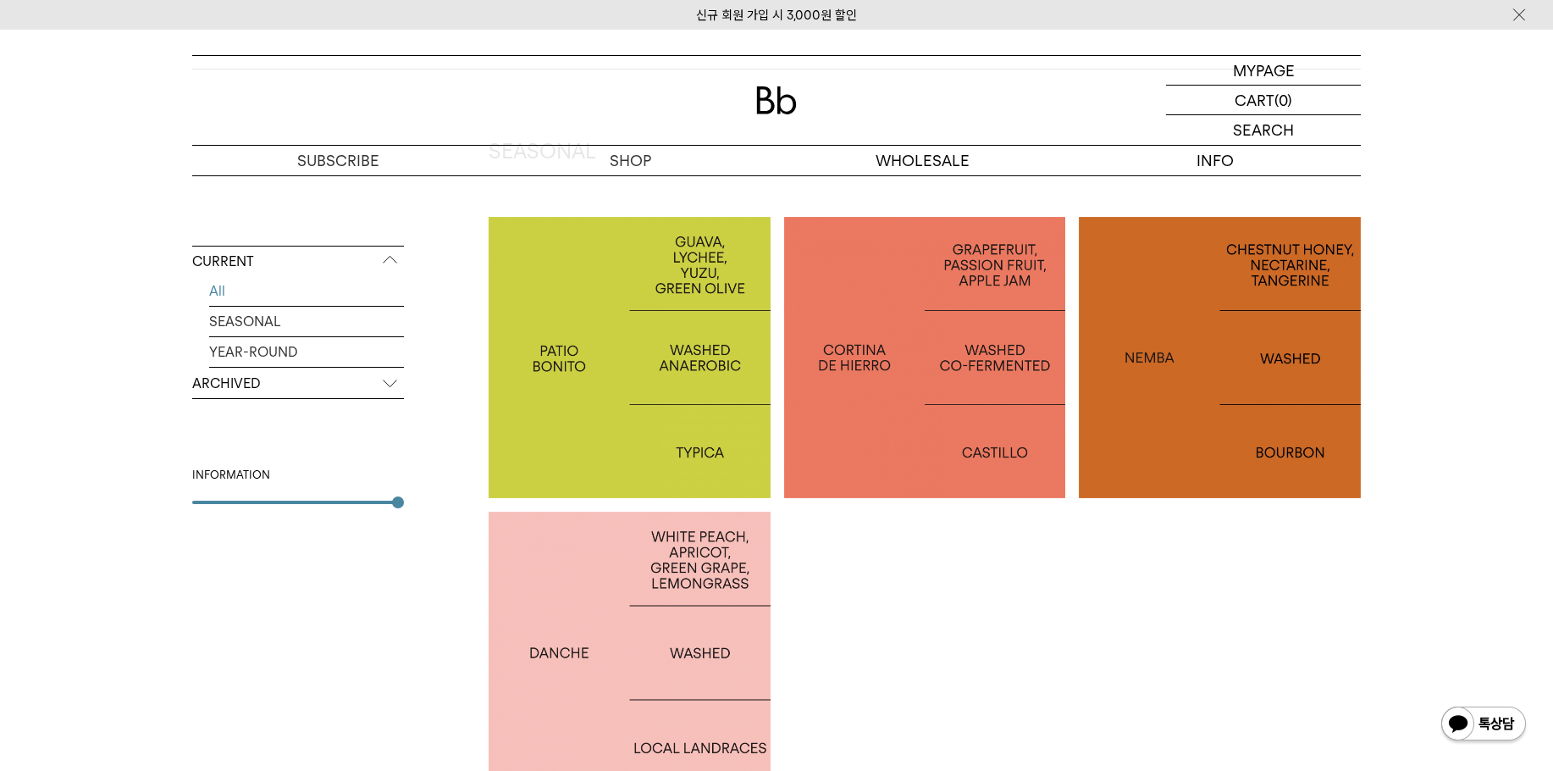
scroll to position [339, 0]
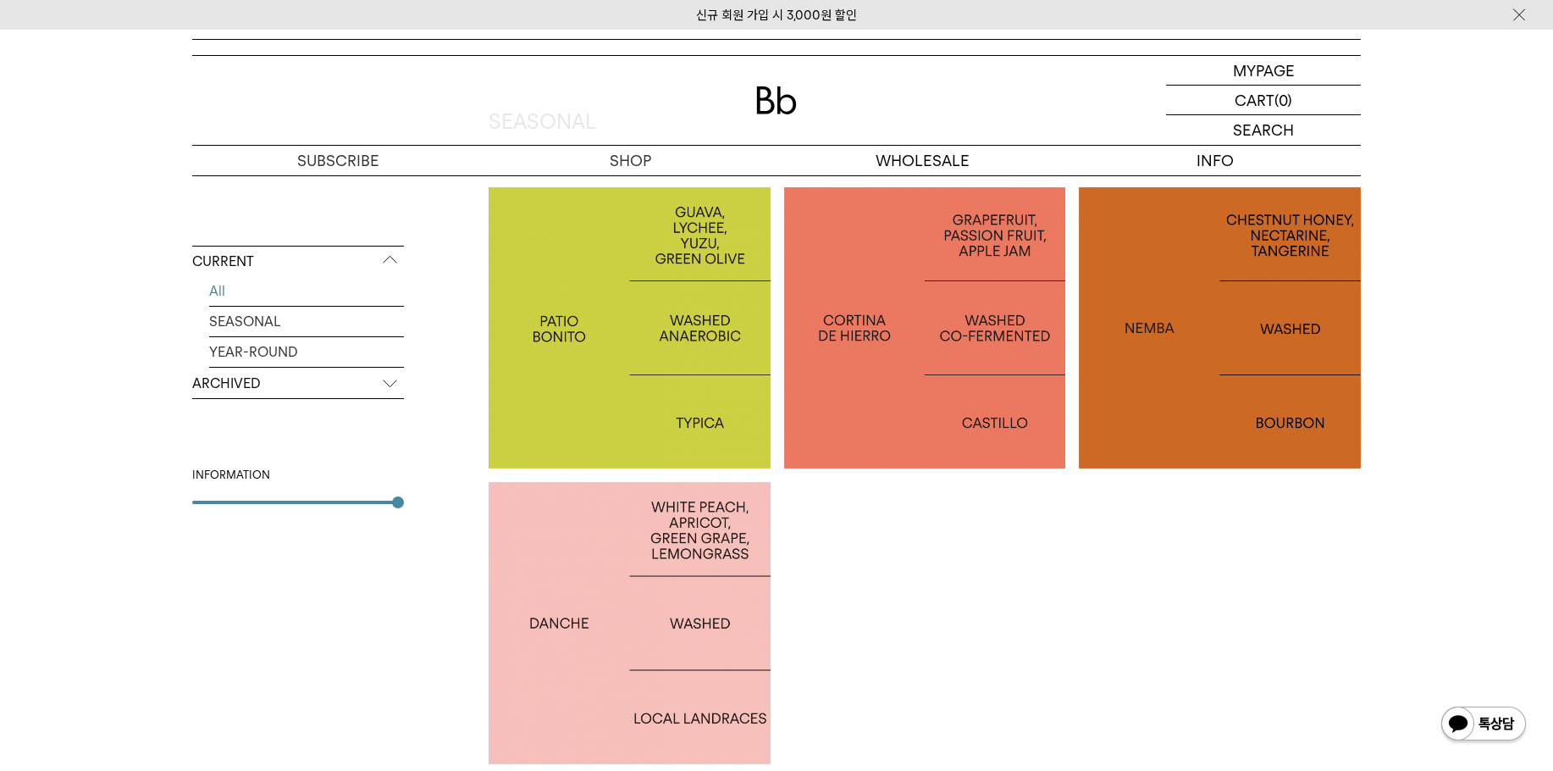
click at [1246, 369] on div at bounding box center [1220, 328] width 282 height 282
click at [1016, 368] on div at bounding box center [925, 328] width 282 height 282
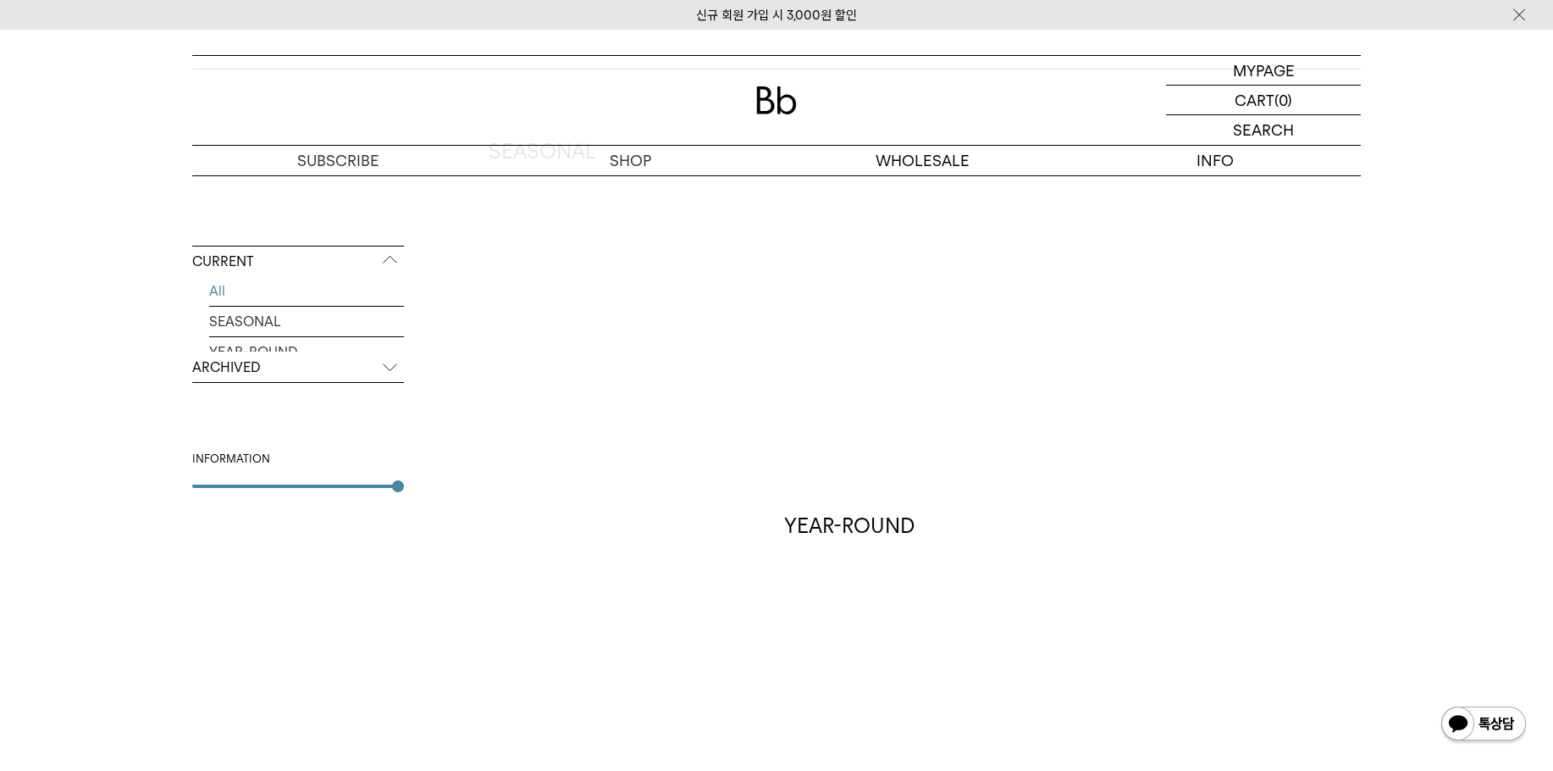
scroll to position [339, 0]
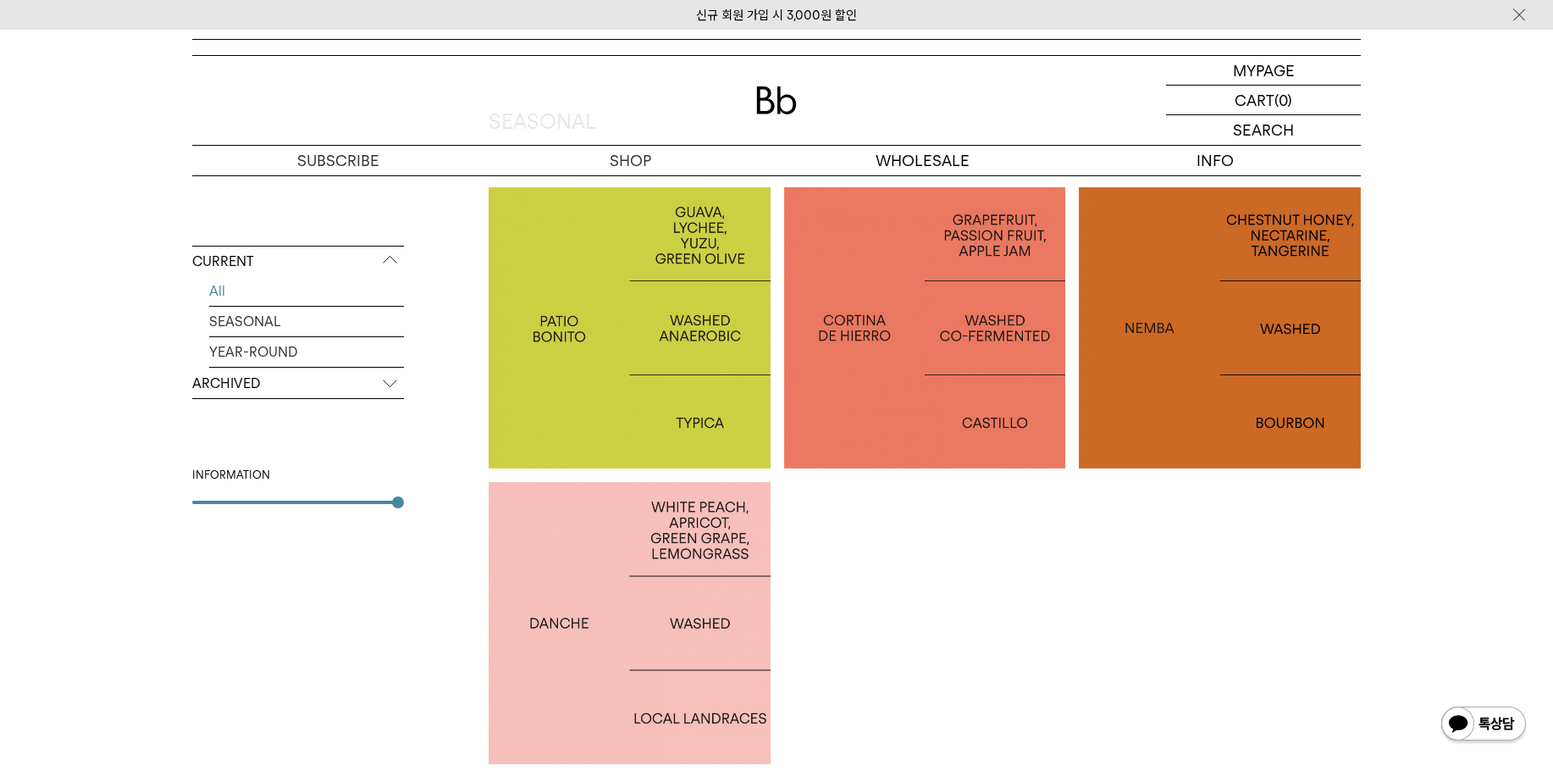
drag, startPoint x: 0, startPoint y: 0, endPoint x: 644, endPoint y: 357, distance: 736.9
click at [644, 357] on div at bounding box center [630, 328] width 282 height 282
